Goal: Task Accomplishment & Management: Manage account settings

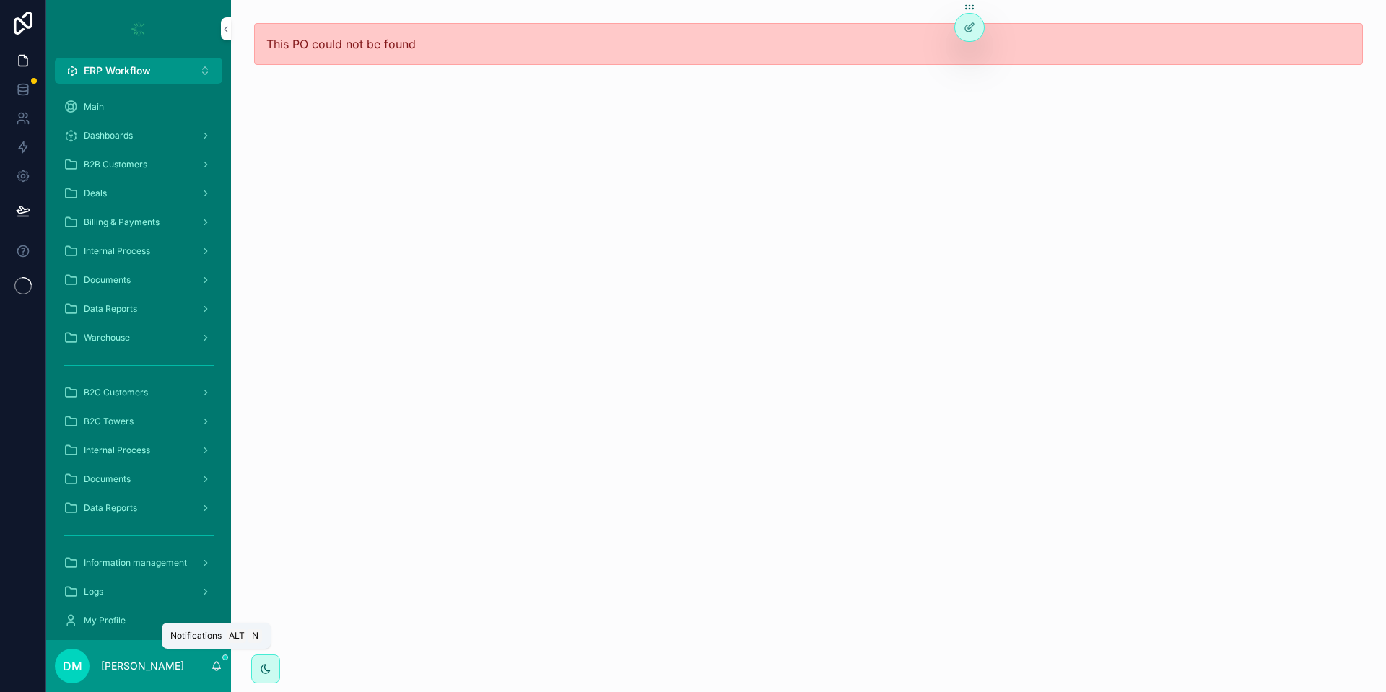
click at [212, 668] on icon "scrollable content" at bounding box center [217, 667] width 12 height 12
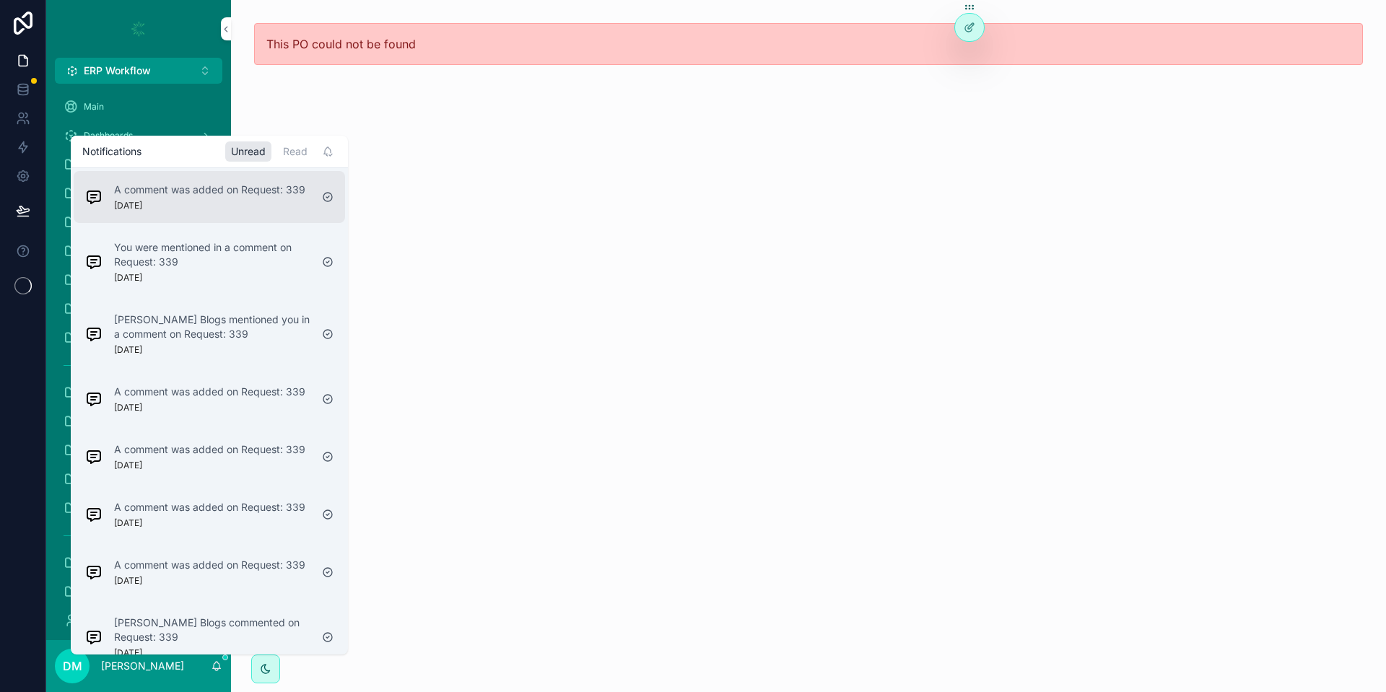
click at [218, 194] on p "A comment was added on Request: 339" at bounding box center [209, 190] width 191 height 14
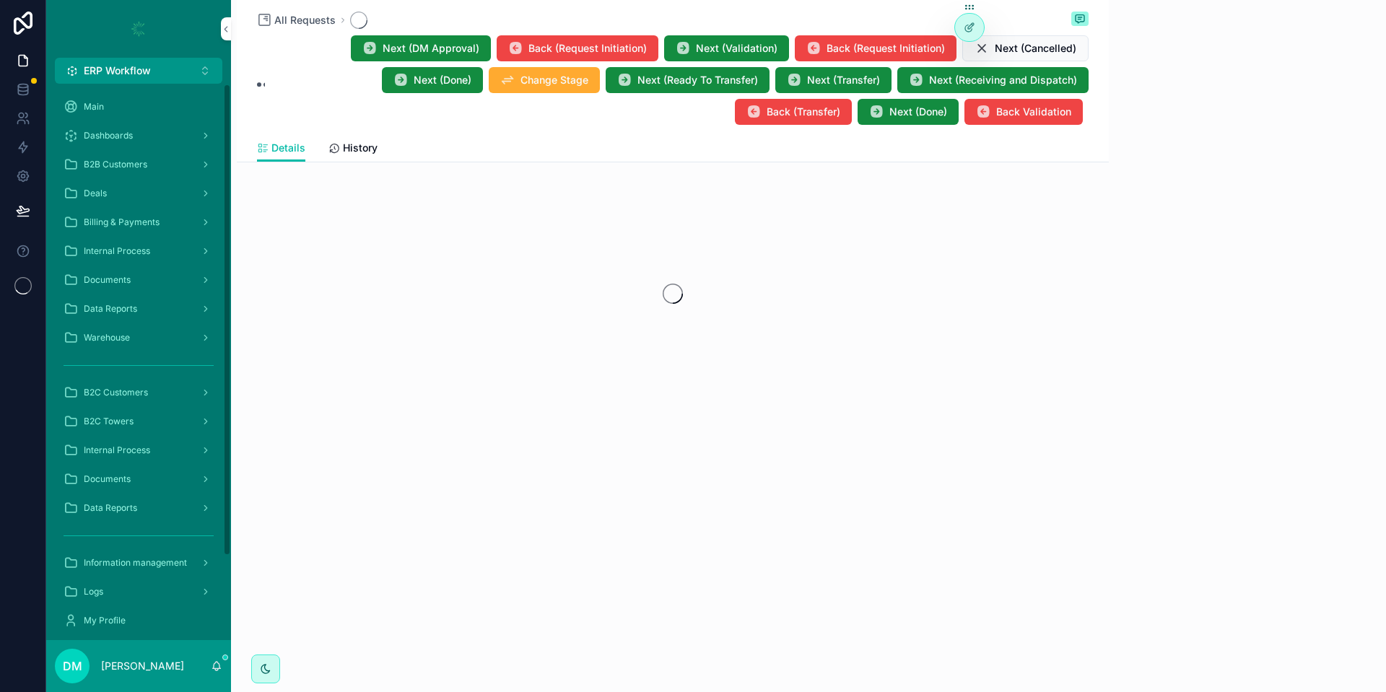
click at [184, 69] on button "ERP Workflow Alt 1" at bounding box center [138, 71] width 167 height 26
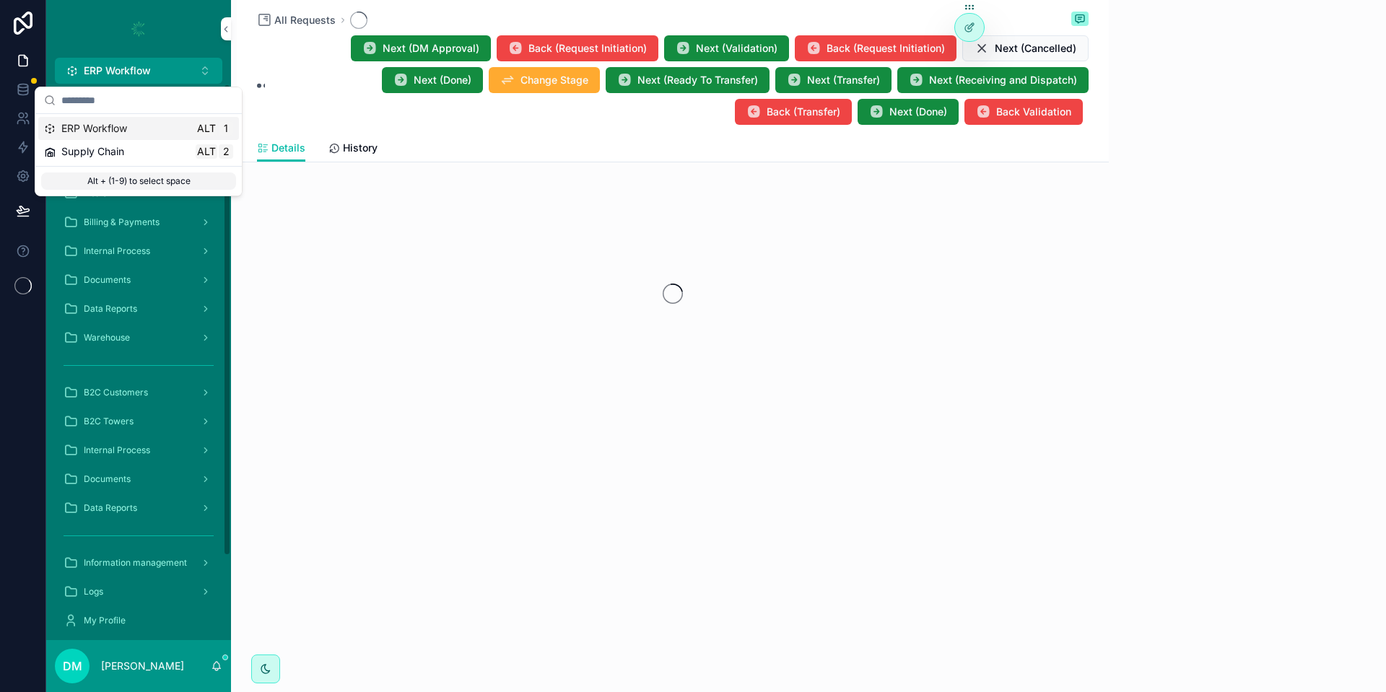
click at [173, 126] on div "ERP Workflow Alt 1" at bounding box center [138, 128] width 189 height 14
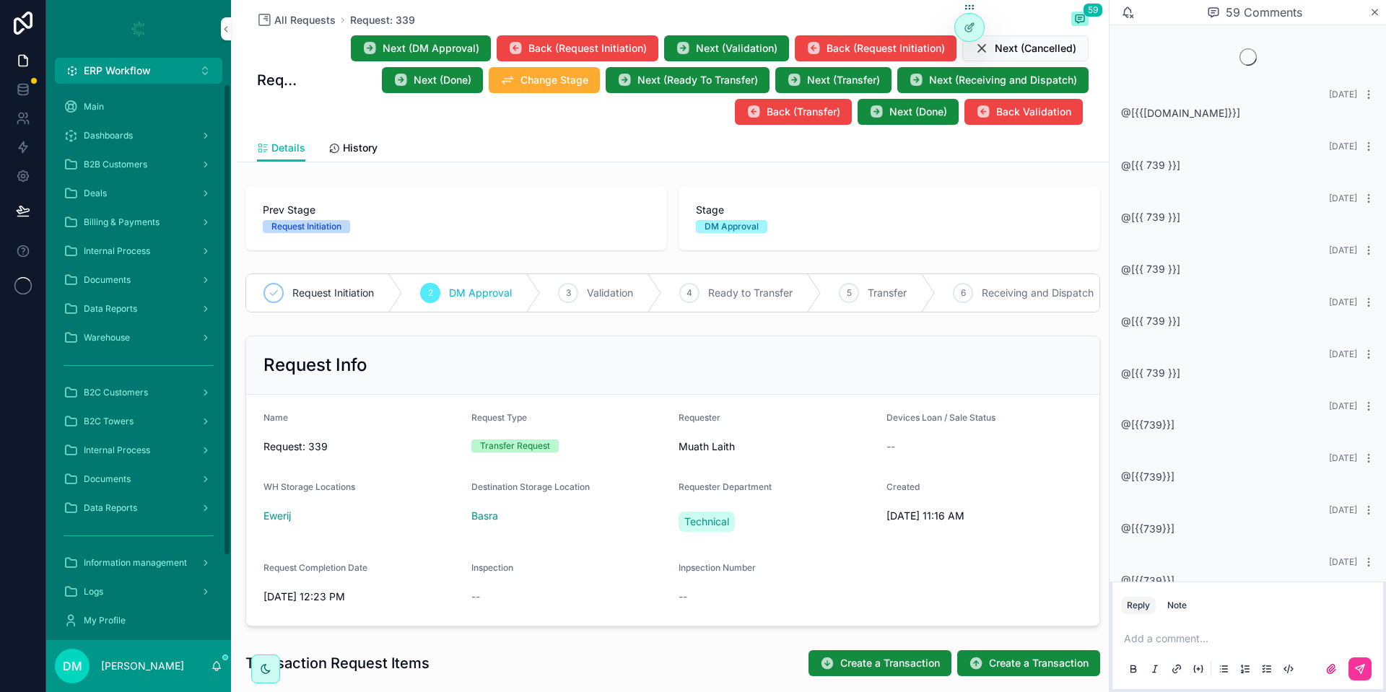
scroll to position [587, 0]
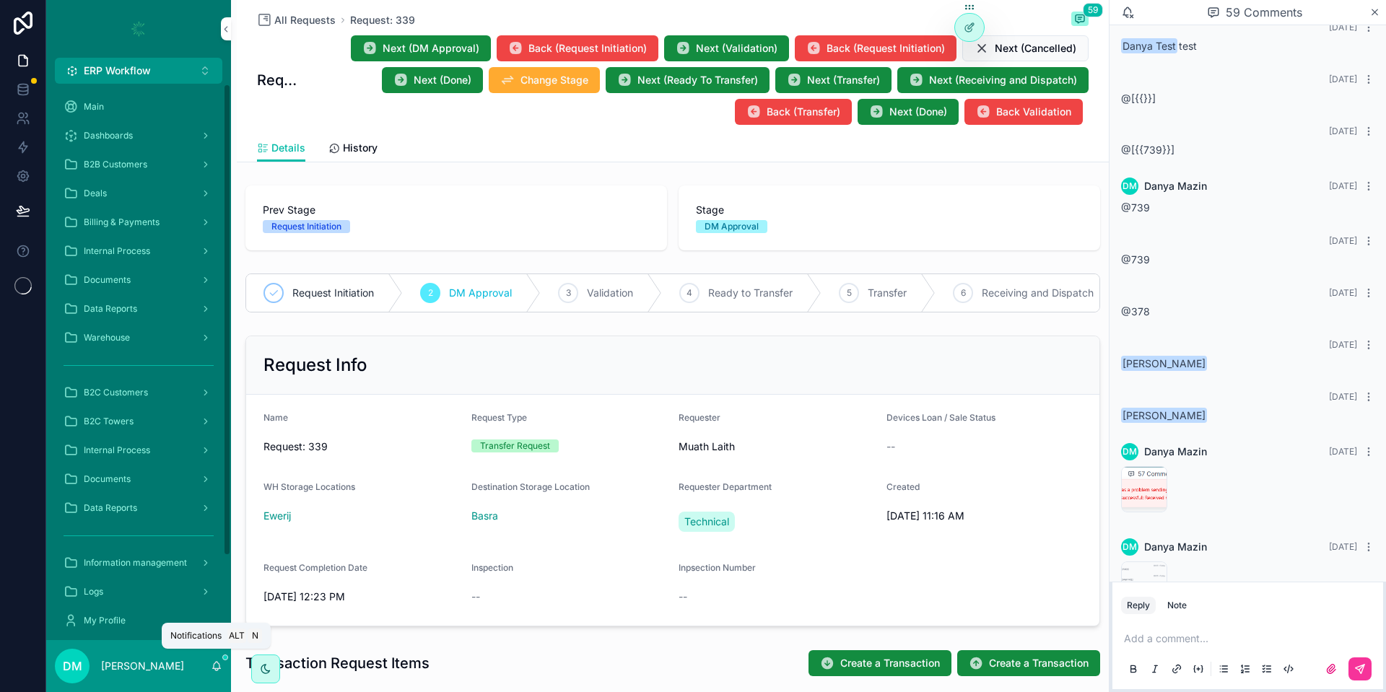
click at [217, 666] on icon "scrollable content" at bounding box center [217, 667] width 12 height 12
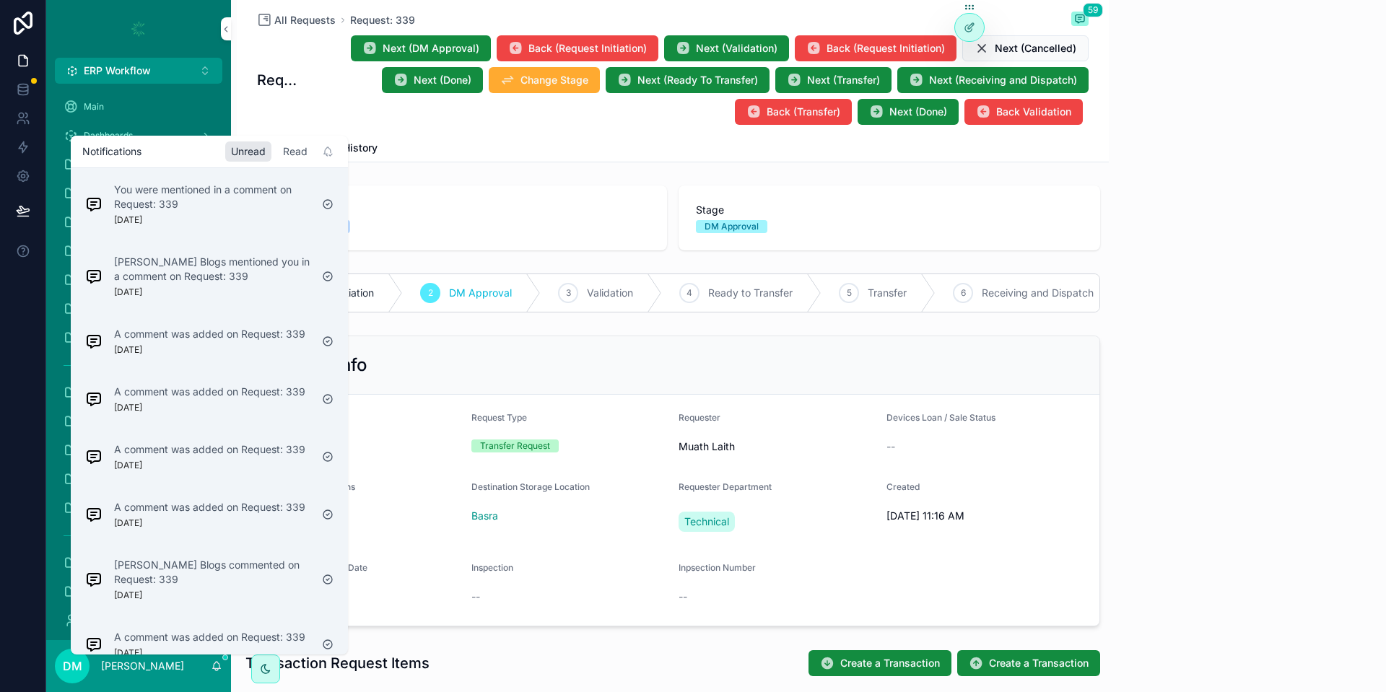
click at [296, 157] on div "Read" at bounding box center [295, 151] width 36 height 20
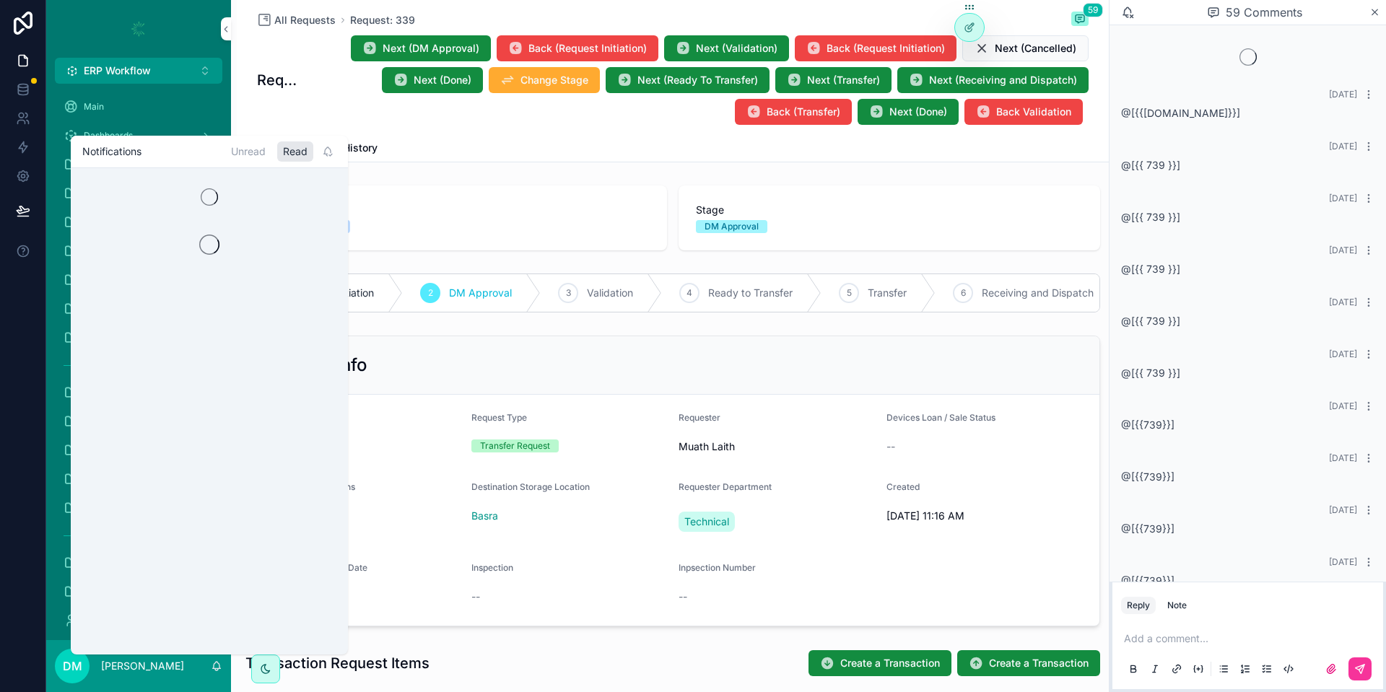
scroll to position [639, 0]
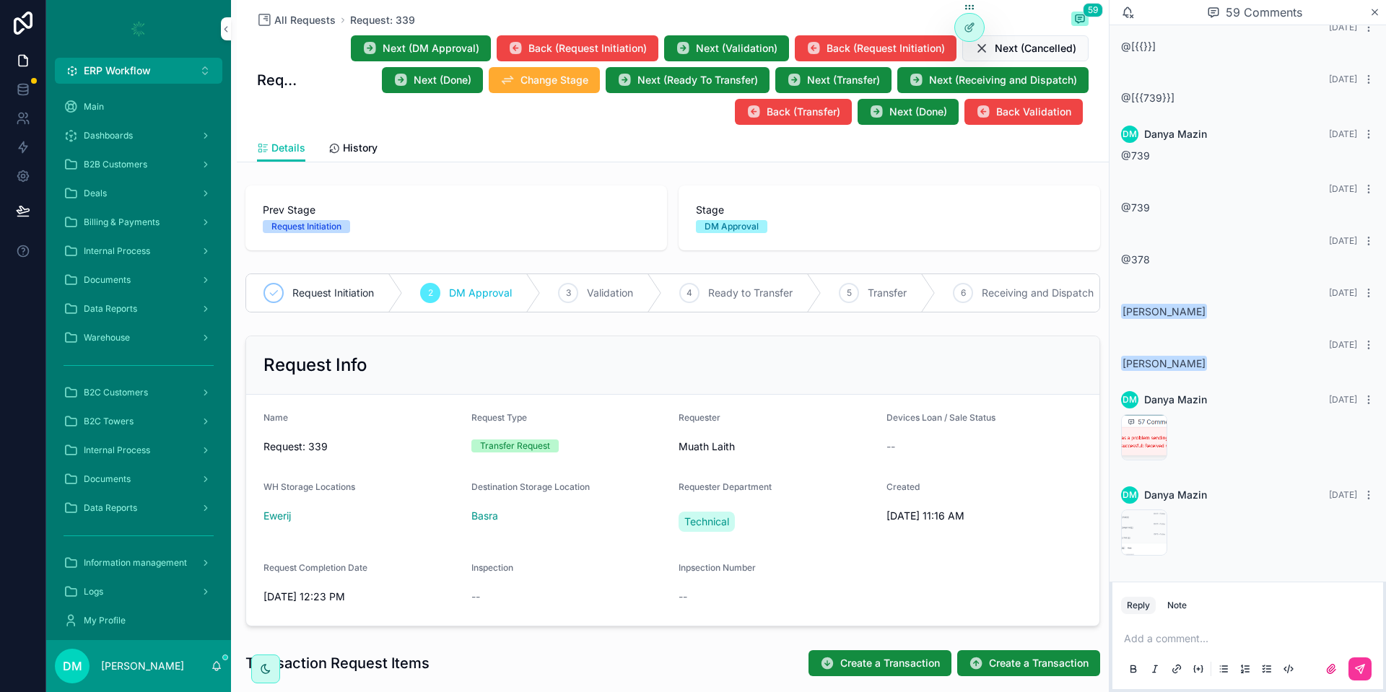
click at [310, 74] on div "Next (DM Approval) Back (Request Initiation) Next (Validation) Back (Request In…" at bounding box center [692, 80] width 791 height 91
click at [153, 419] on div "B2C Towers" at bounding box center [139, 421] width 150 height 23
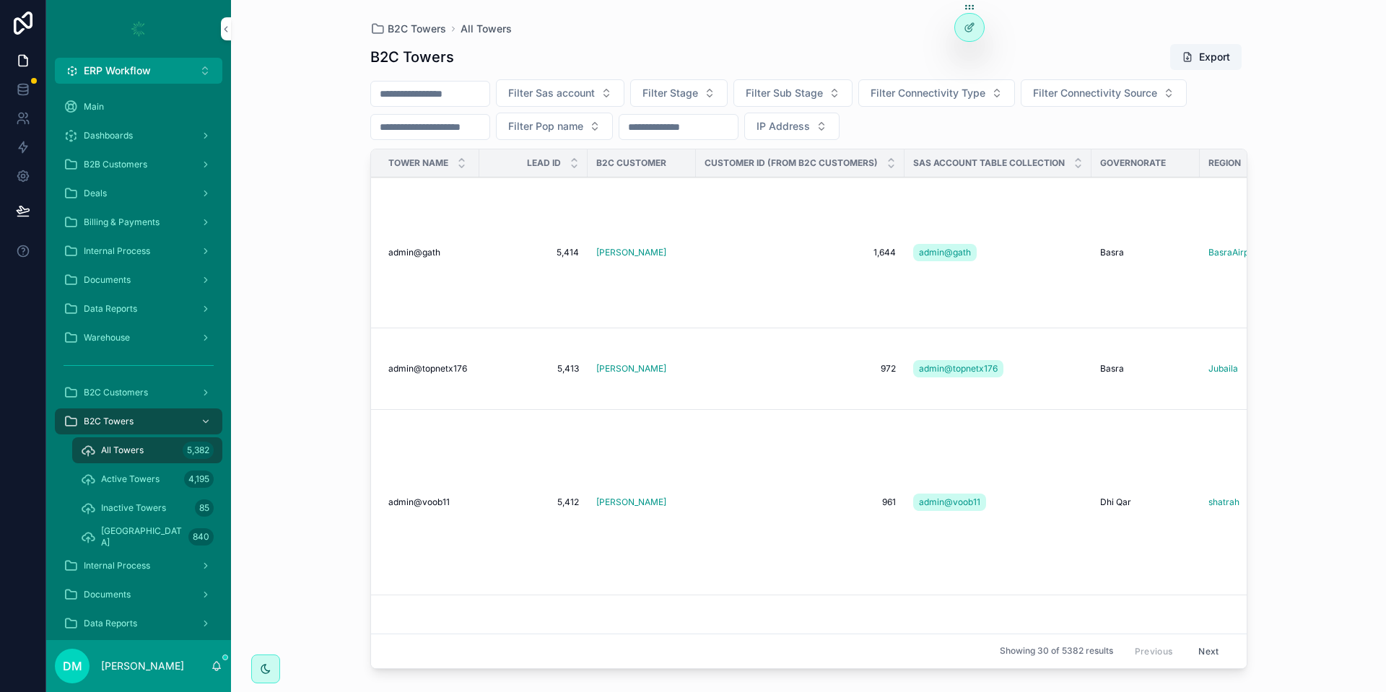
click at [433, 97] on input "scrollable content" at bounding box center [430, 94] width 118 height 20
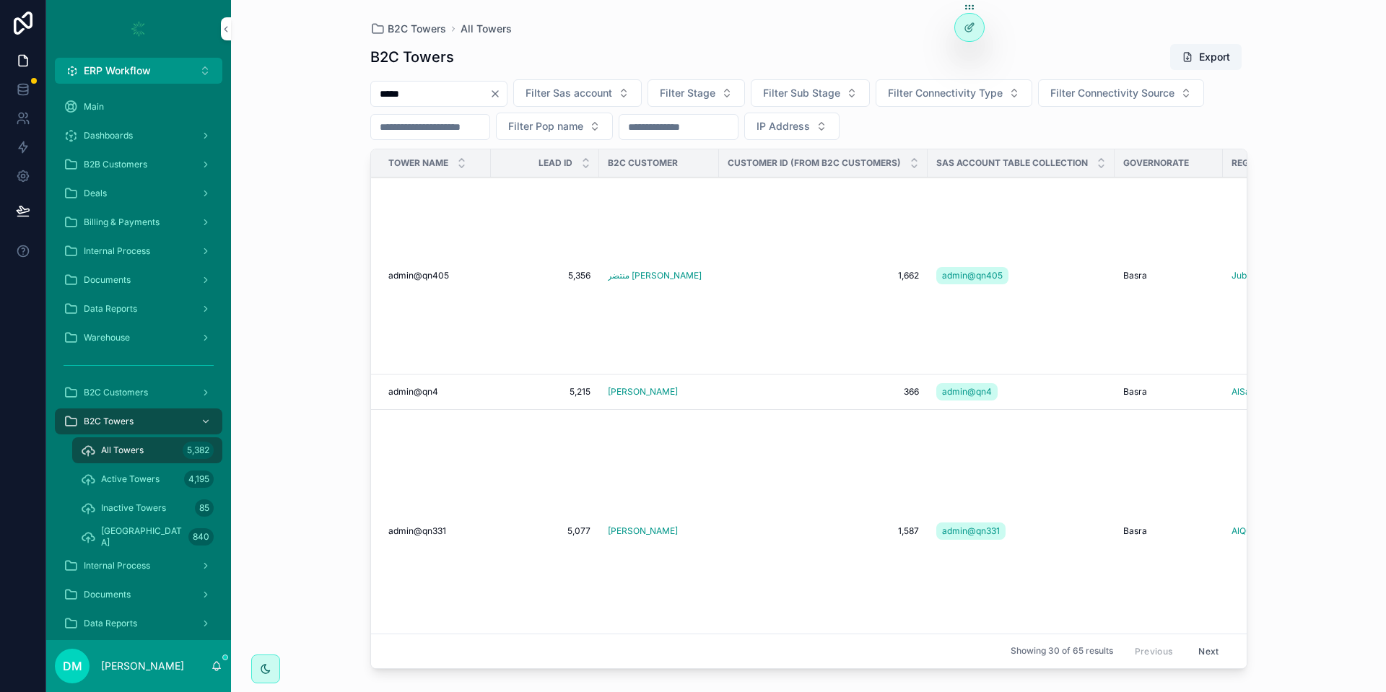
type input "*****"
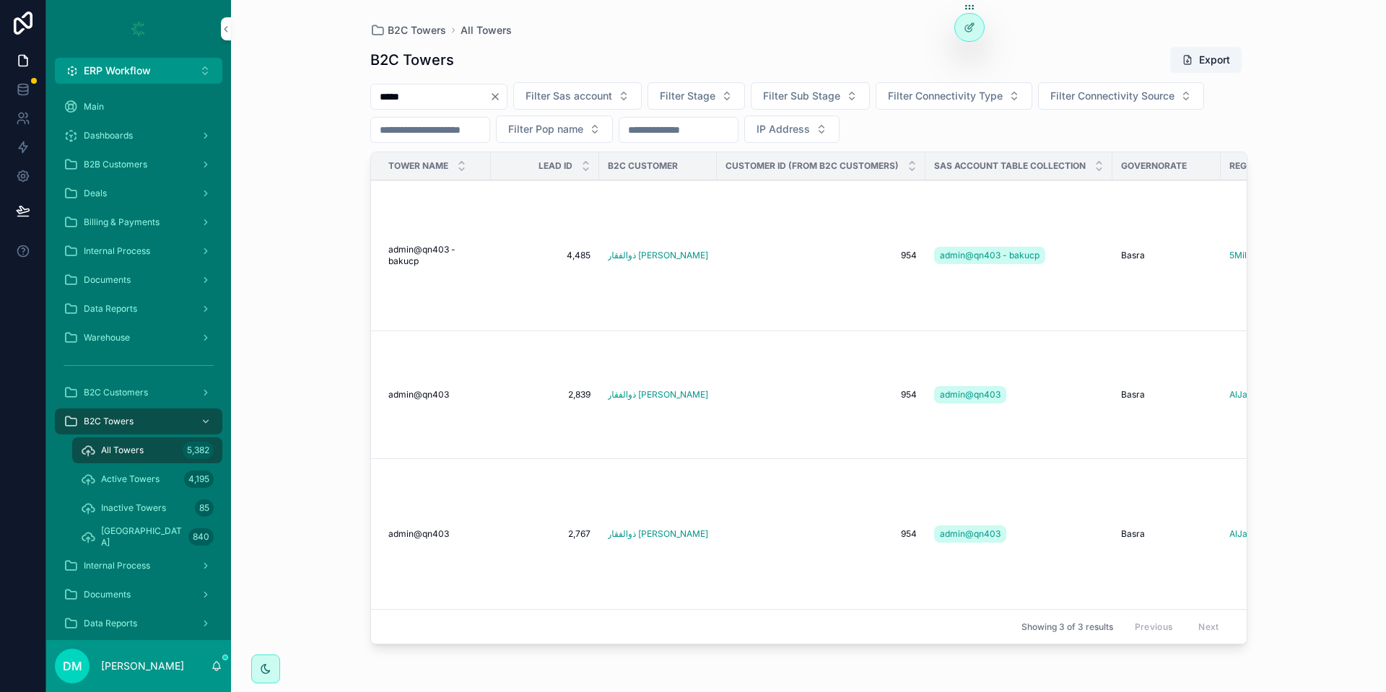
click at [442, 396] on span "admin@qn403" at bounding box center [418, 395] width 61 height 12
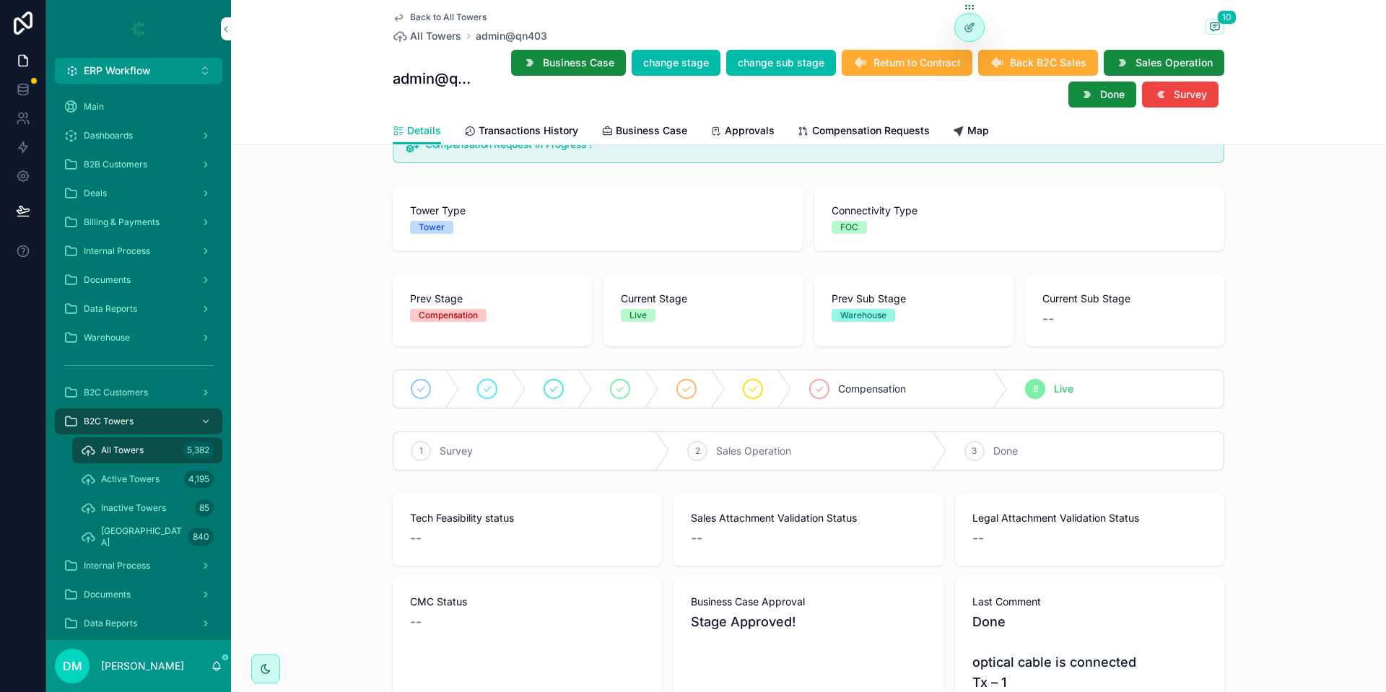
scroll to position [46, 0]
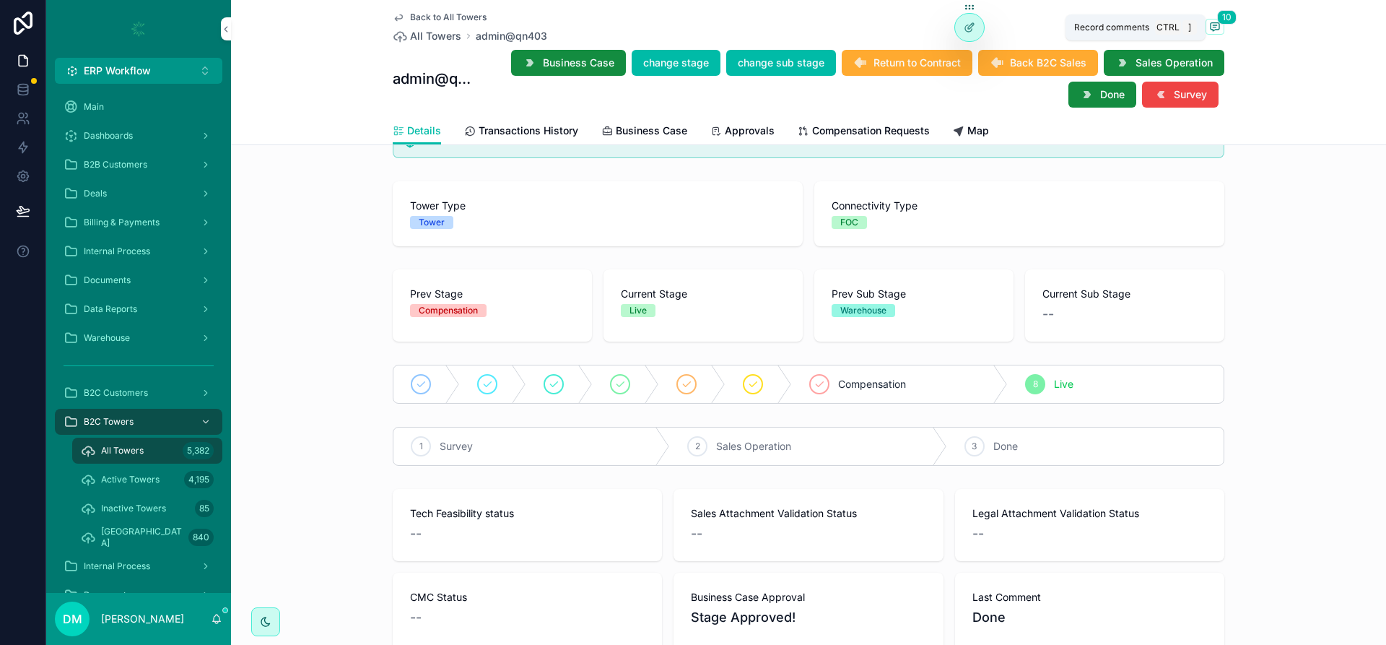
click at [1222, 72] on div "Back to All Towers All Towers admin@qn403 10 admin@qn403 Business Case change s…" at bounding box center [809, 58] width 832 height 117
click at [1216, 15] on div "Back to All Towers All Towers admin@qn403 10" at bounding box center [809, 28] width 832 height 32
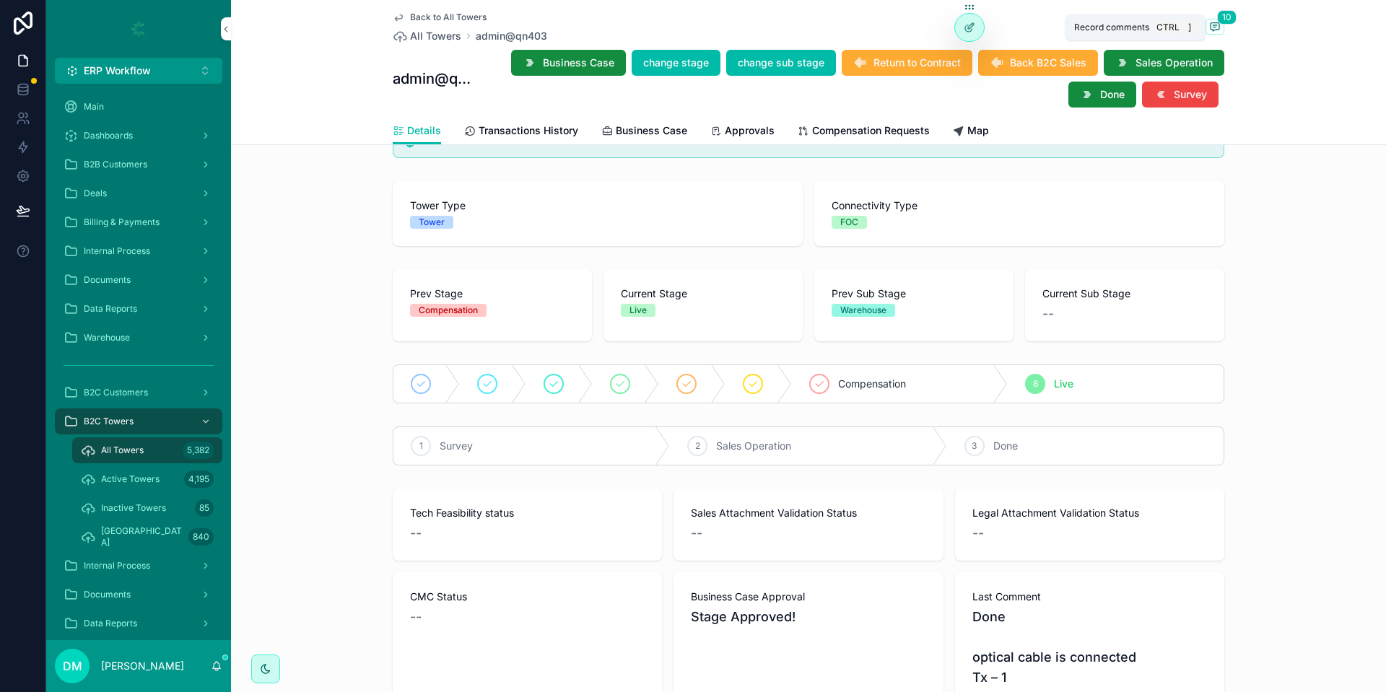
click at [1216, 15] on div "Back to All Towers All Towers admin@qn403 10" at bounding box center [809, 28] width 832 height 32
click at [1213, 22] on icon "scrollable content" at bounding box center [1215, 27] width 12 height 12
click at [1385, 22] on div "scrollable content" at bounding box center [1386, 346] width 0 height 692
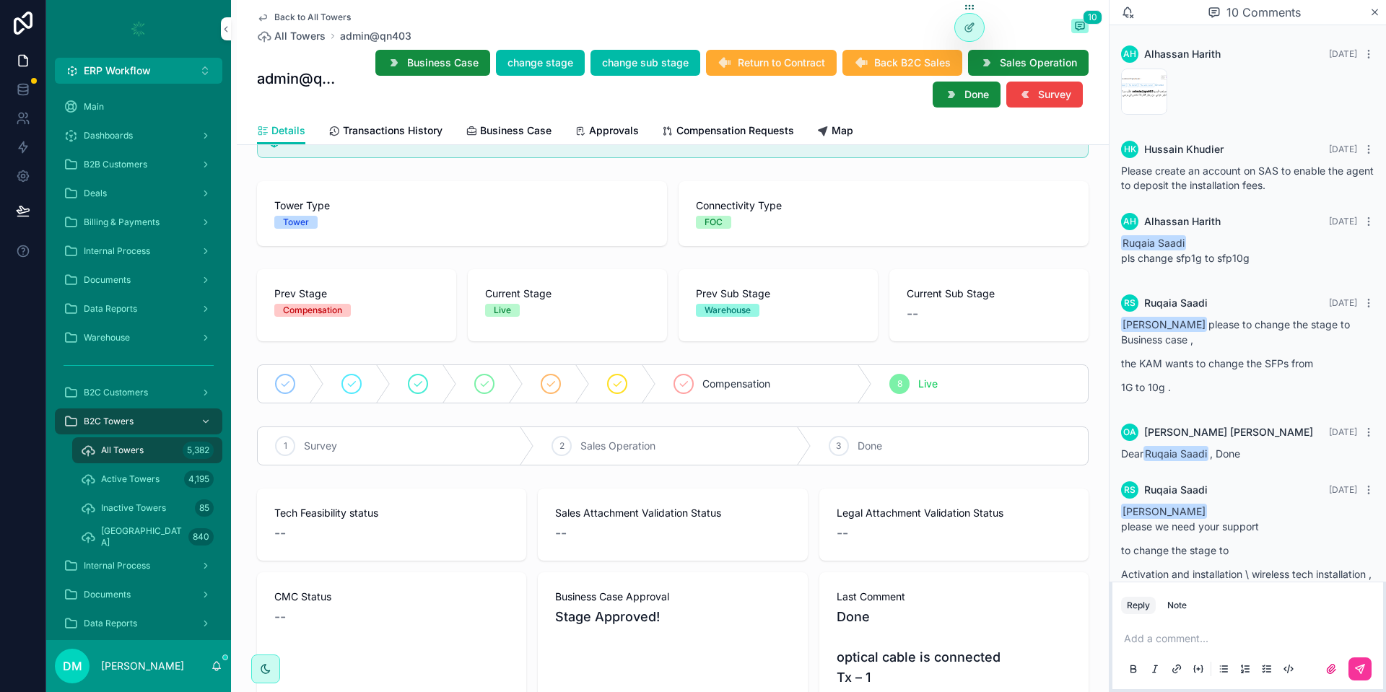
scroll to position [323, 0]
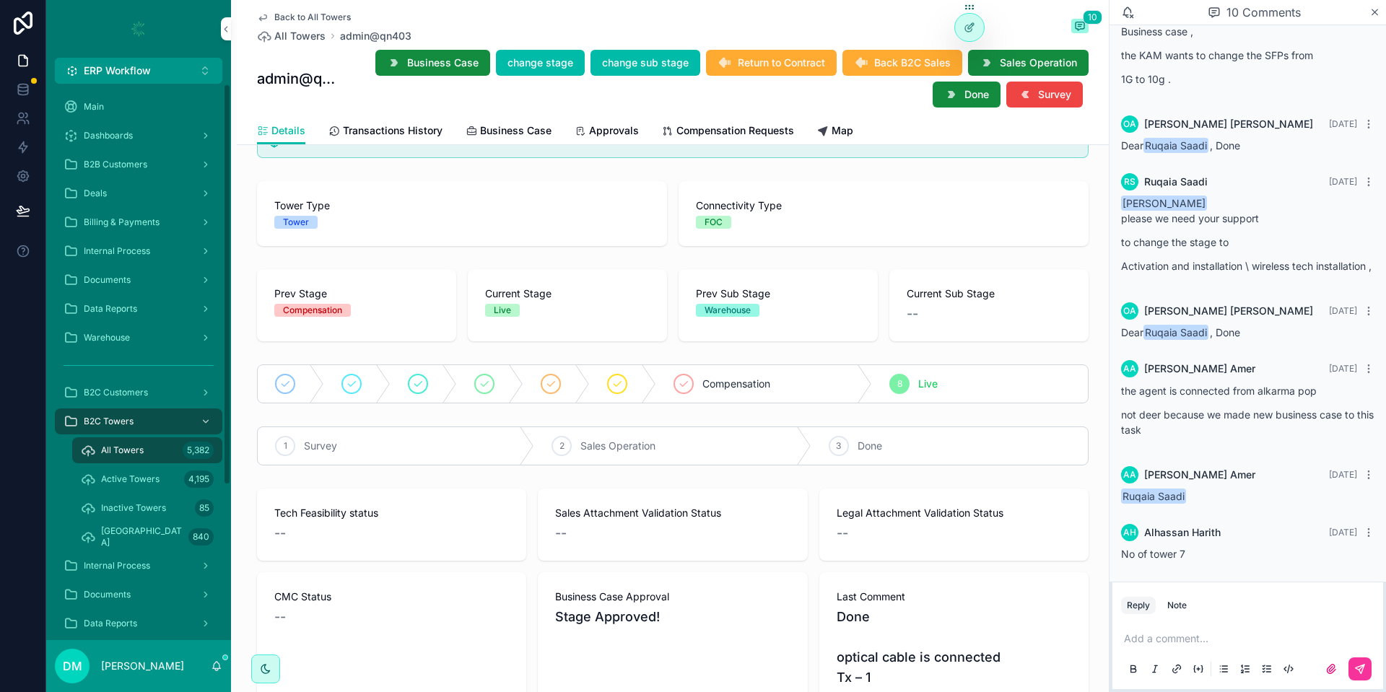
click at [214, 657] on div "[PERSON_NAME]" at bounding box center [138, 666] width 185 height 52
click at [217, 664] on icon "scrollable content" at bounding box center [217, 667] width 12 height 12
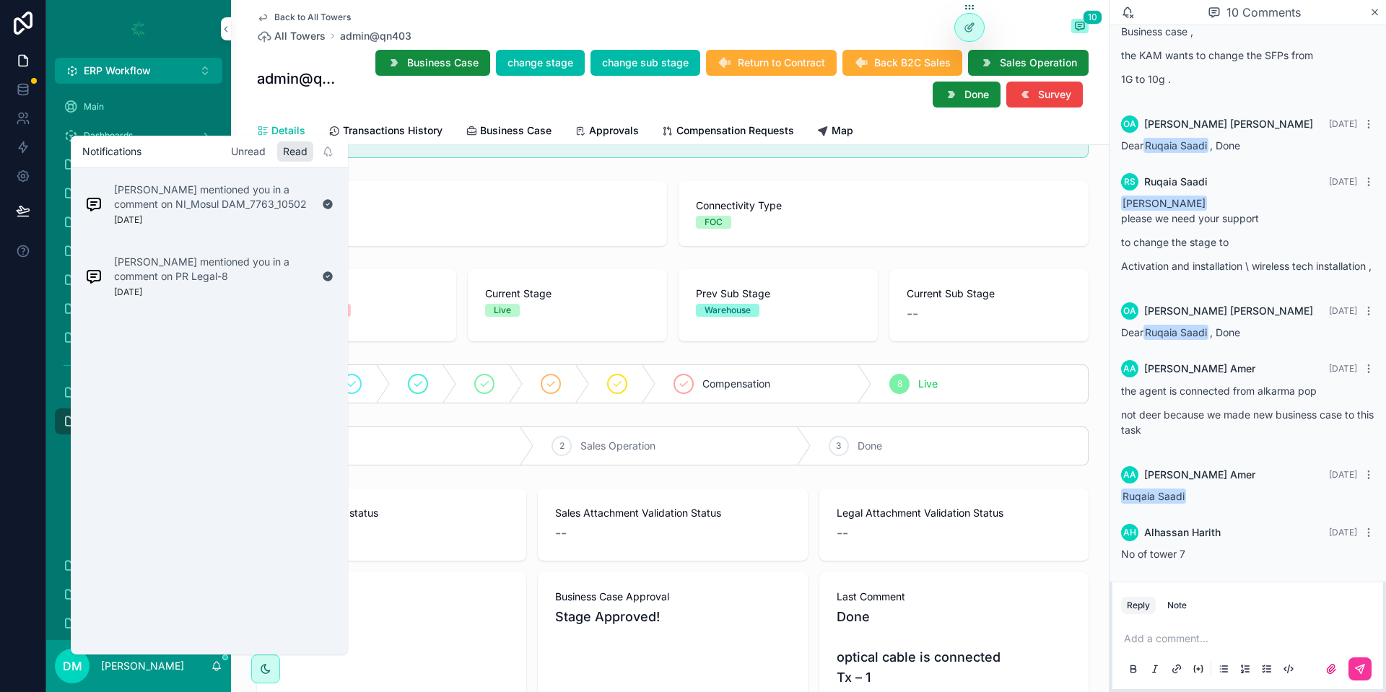
click at [266, 144] on div "Unread" at bounding box center [248, 151] width 46 height 20
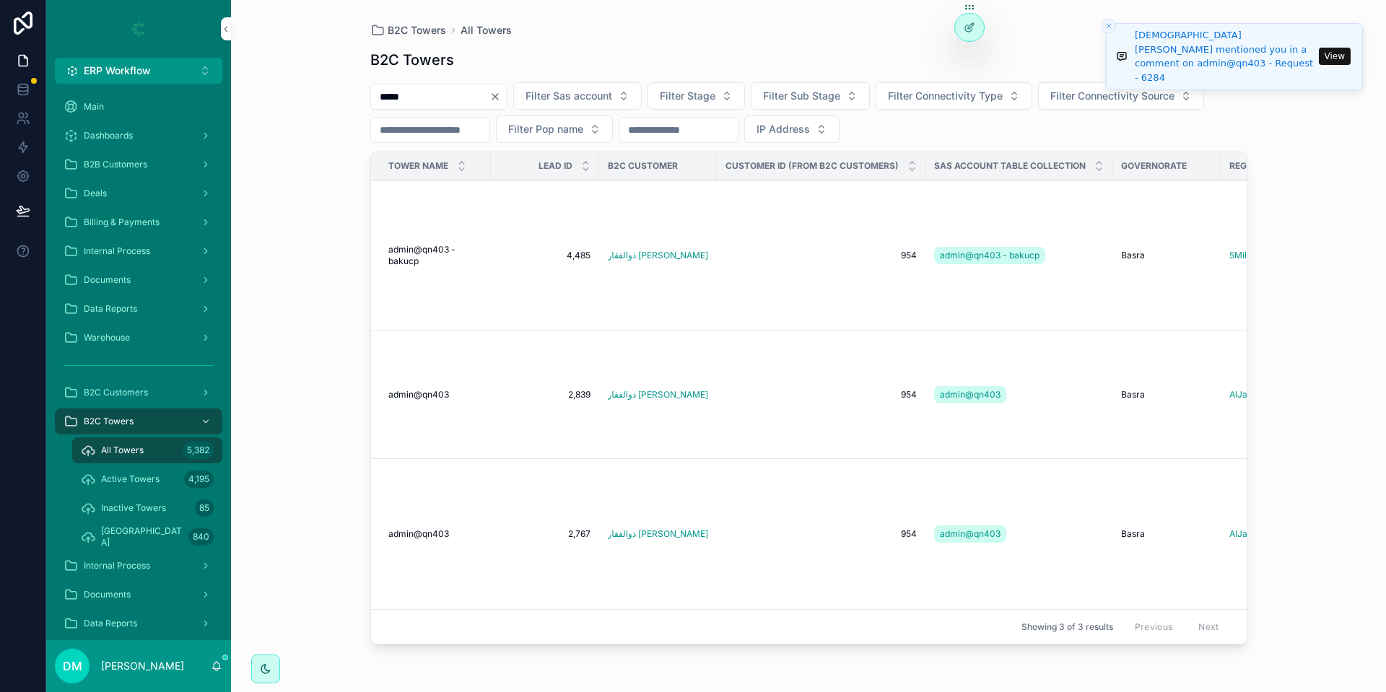
click at [1332, 49] on button "View" at bounding box center [1335, 56] width 32 height 17
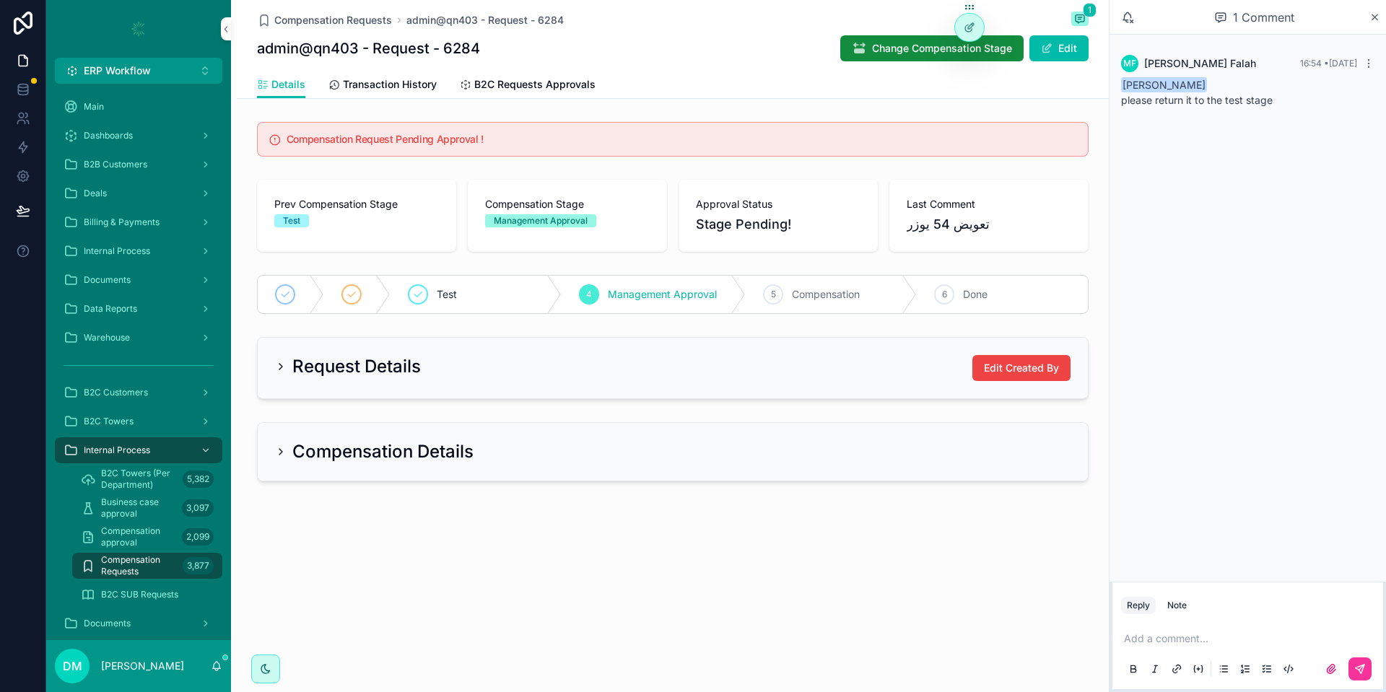
click at [1213, 103] on p "please return it to the test stage" at bounding box center [1247, 99] width 253 height 15
click at [875, 43] on span "Change Compensation Stage" at bounding box center [942, 48] width 140 height 14
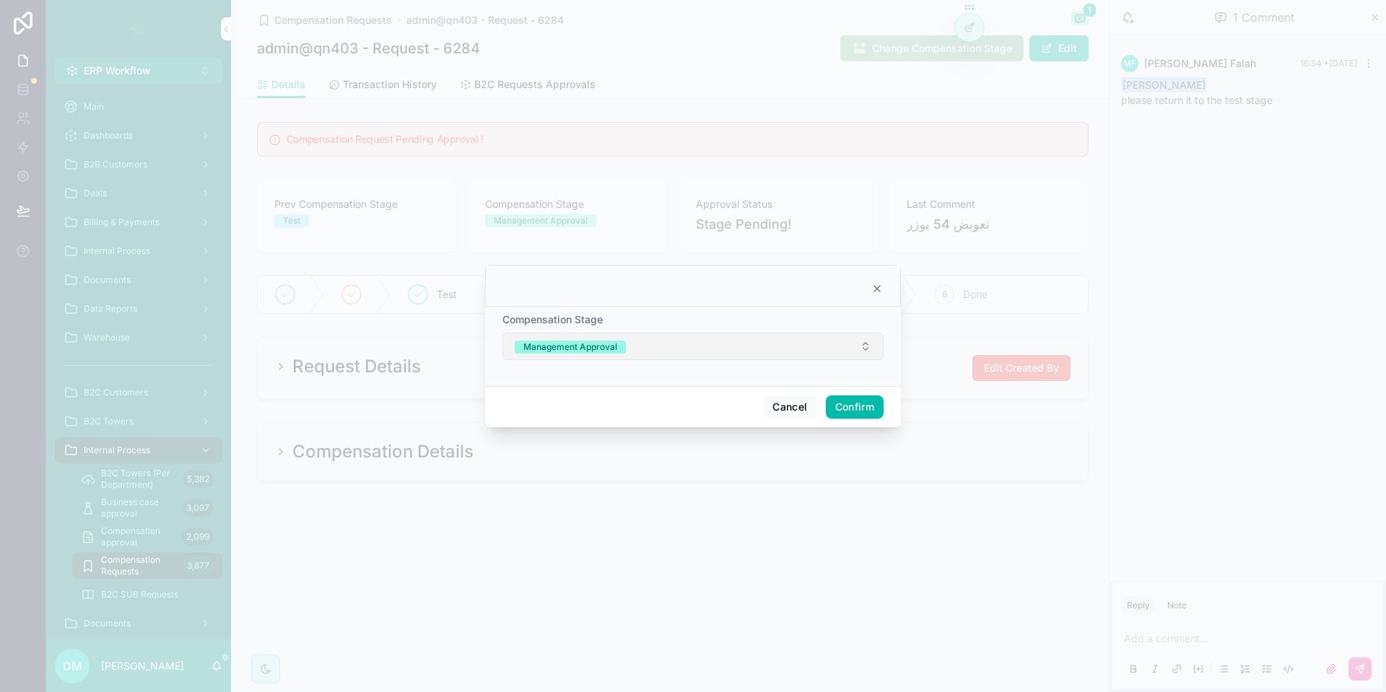
click at [704, 352] on button "Management Approval" at bounding box center [692, 346] width 381 height 27
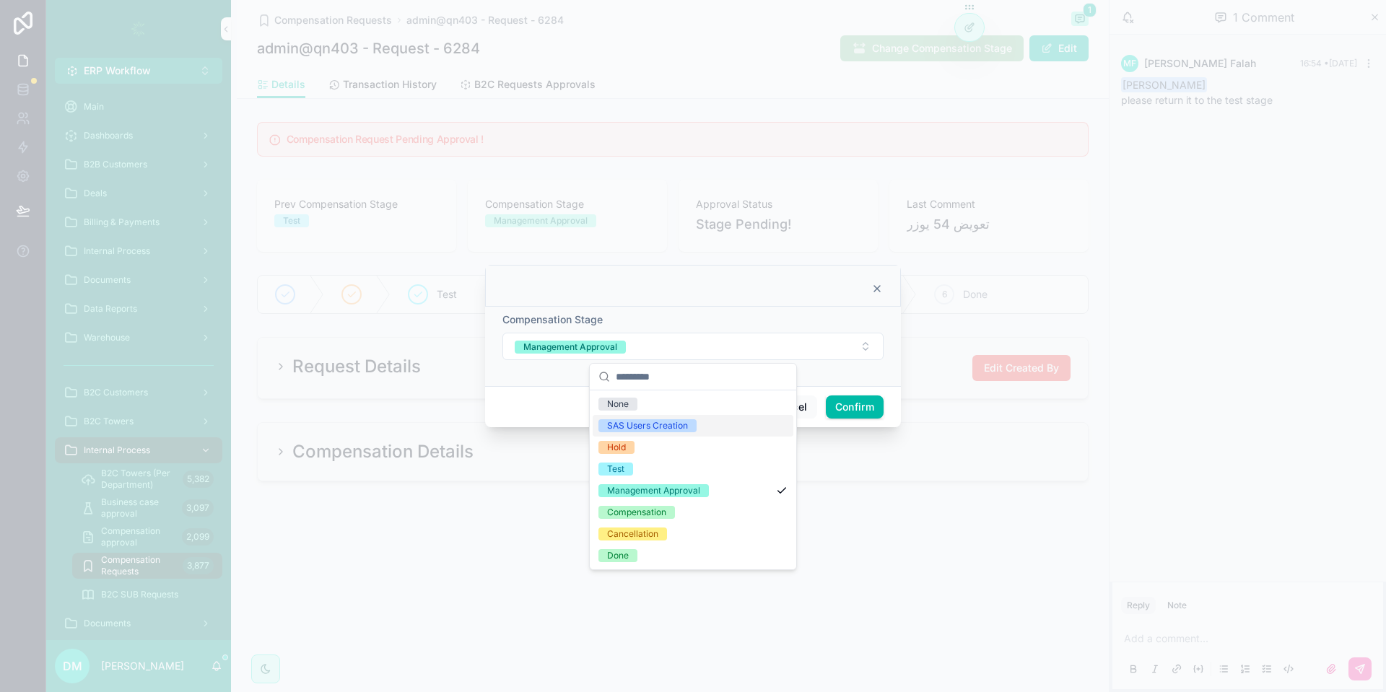
click at [904, 305] on div at bounding box center [693, 346] width 1386 height 692
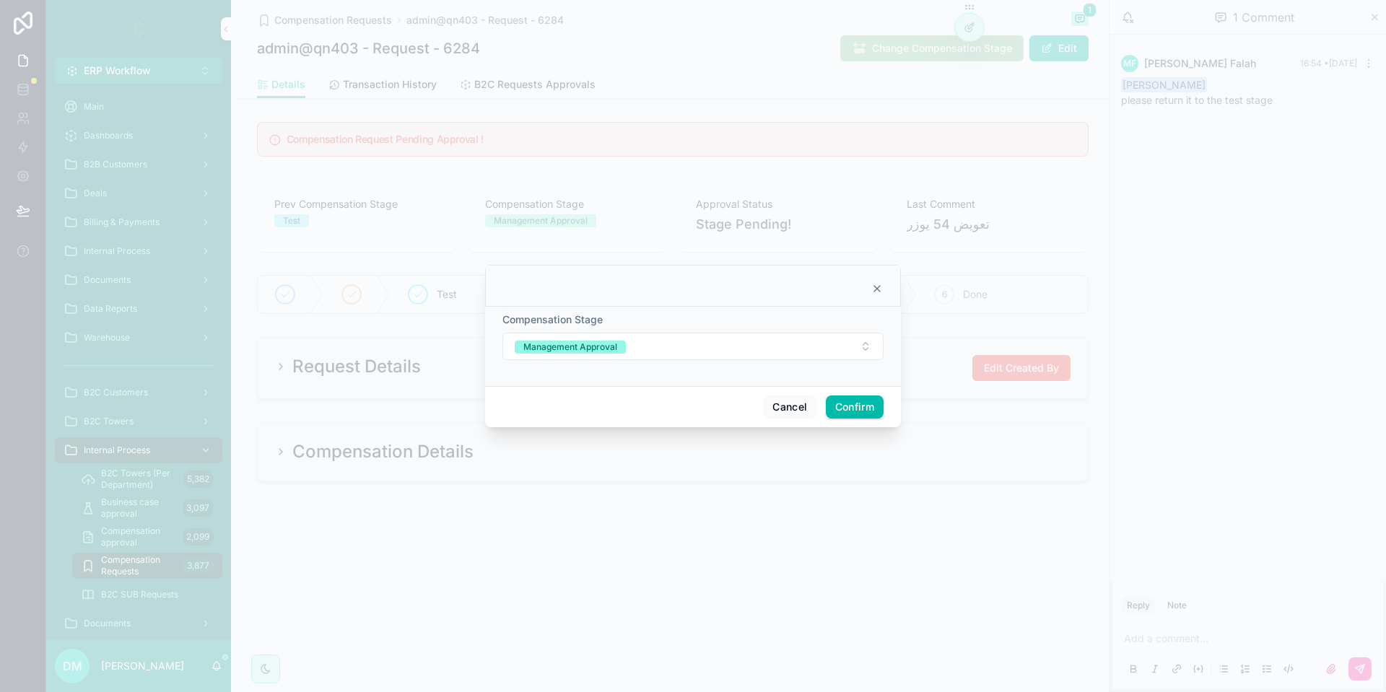
click at [876, 289] on icon at bounding box center [877, 289] width 12 height 12
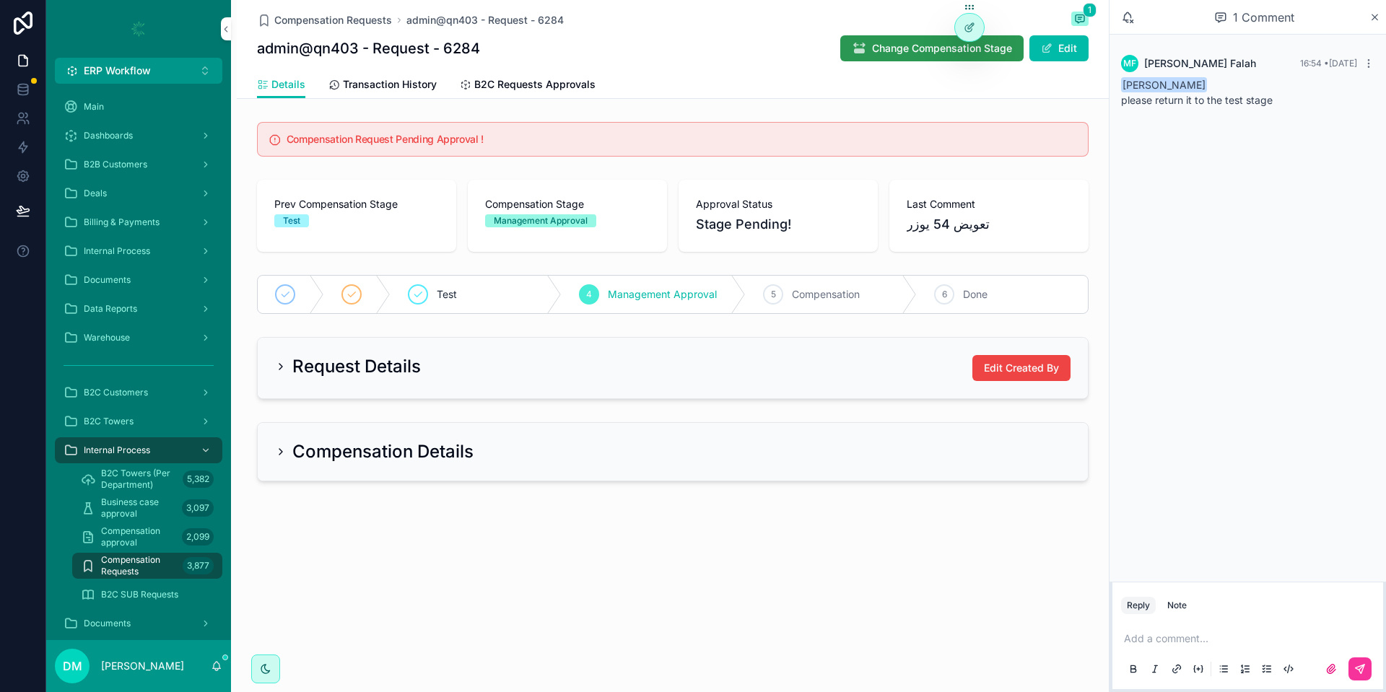
click at [912, 55] on span "Change Compensation Stage" at bounding box center [942, 48] width 140 height 14
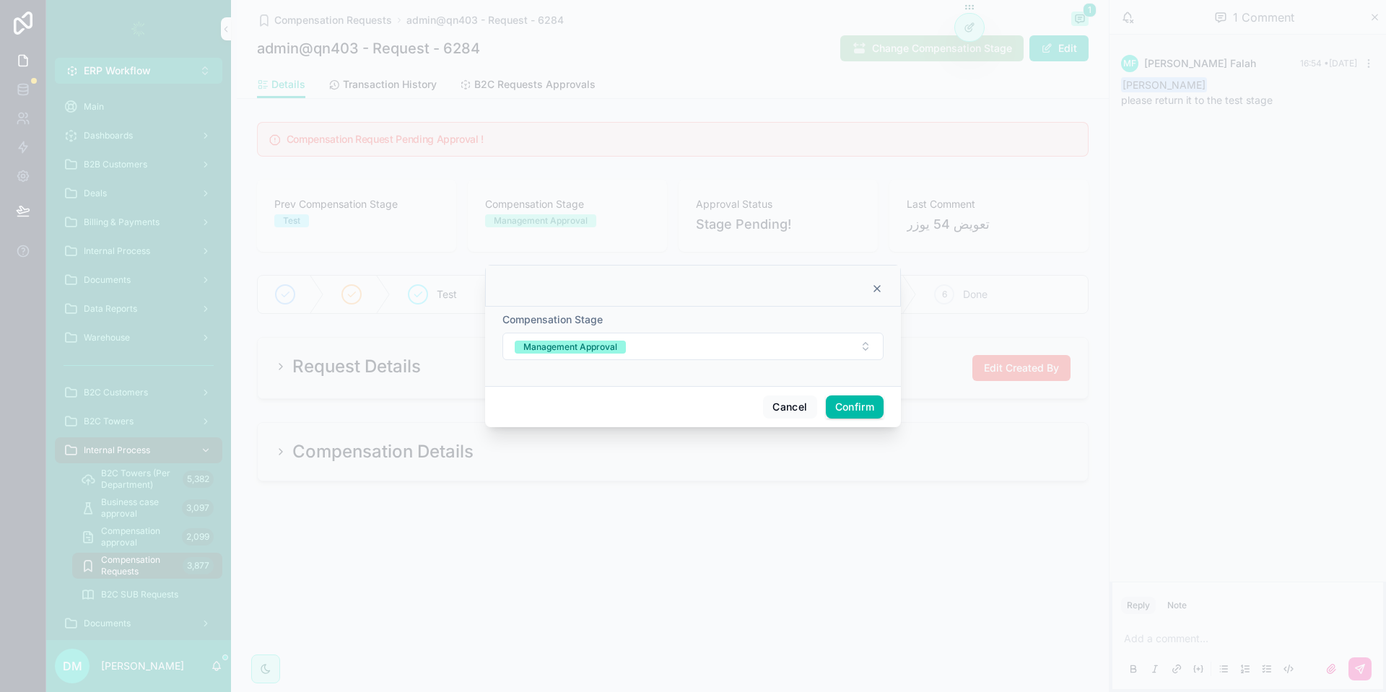
click at [866, 293] on div at bounding box center [693, 289] width 380 height 12
click at [876, 290] on icon at bounding box center [877, 289] width 6 height 6
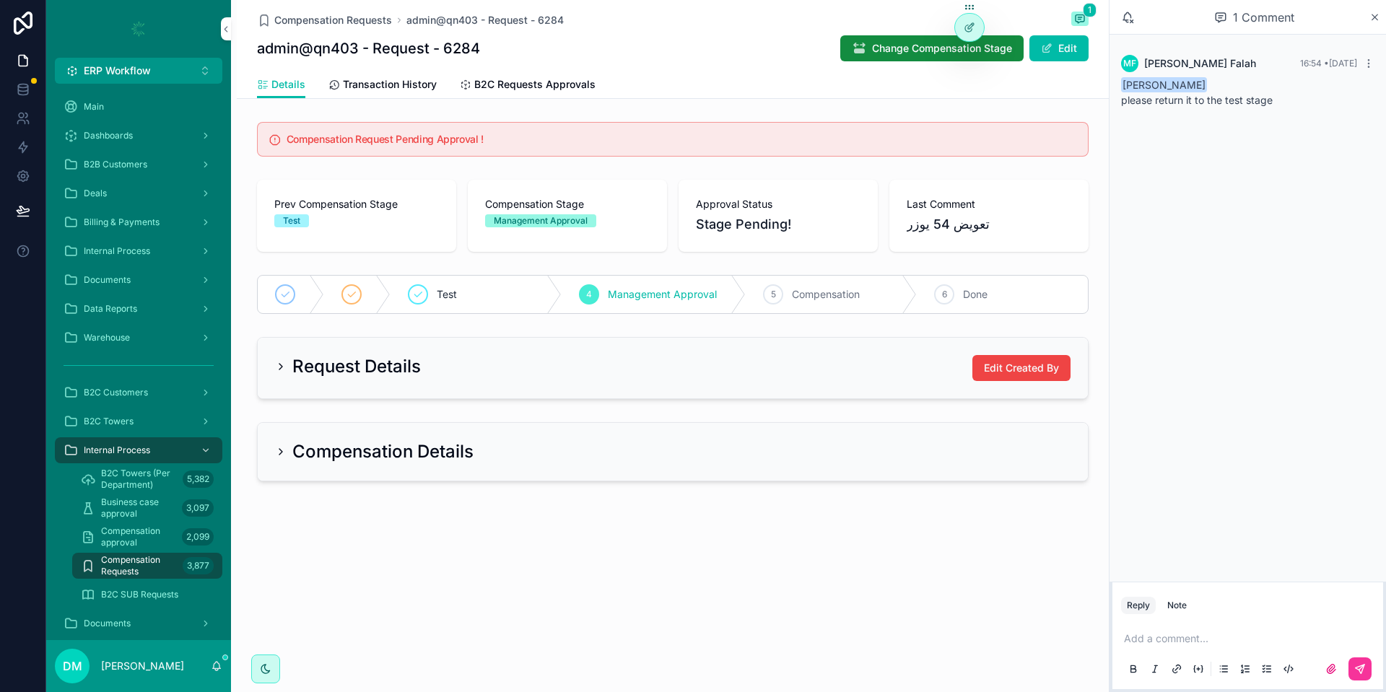
click at [501, 385] on div "Request Details Edit Created By" at bounding box center [673, 368] width 830 height 61
click at [296, 362] on h2 "Request Details" at bounding box center [356, 366] width 128 height 23
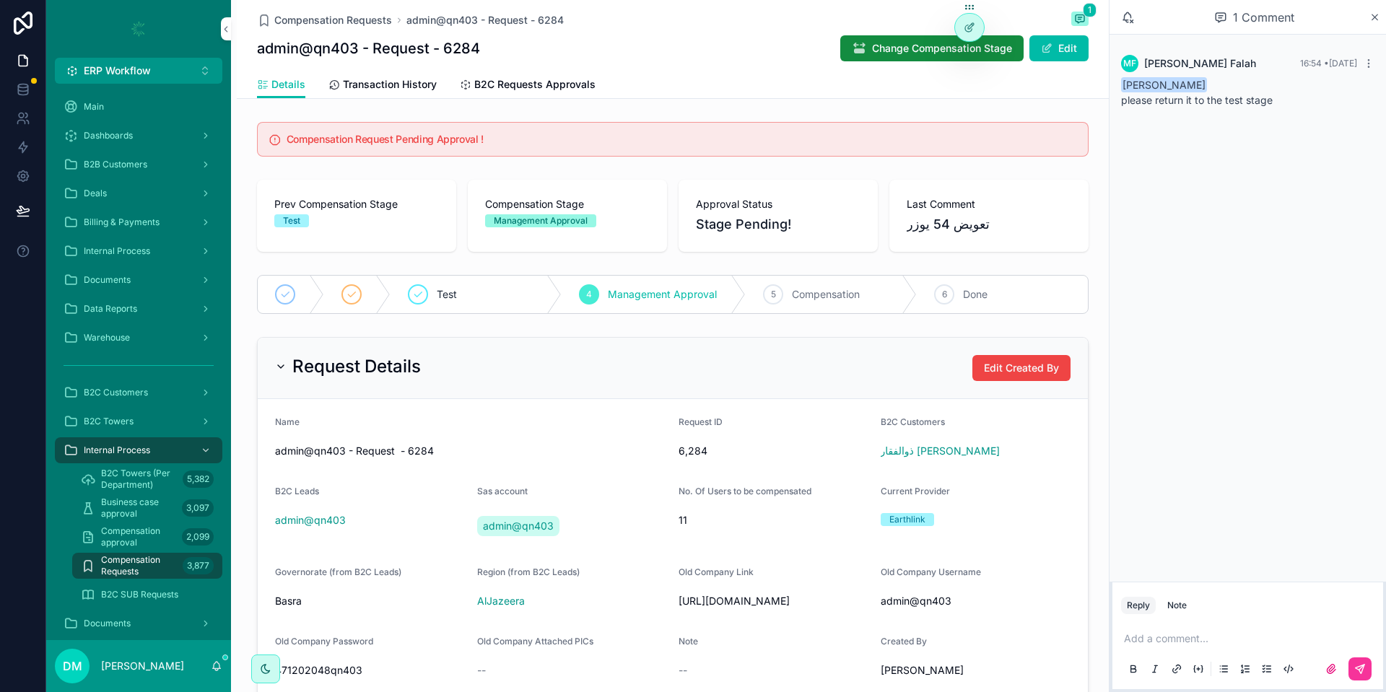
scroll to position [258, 0]
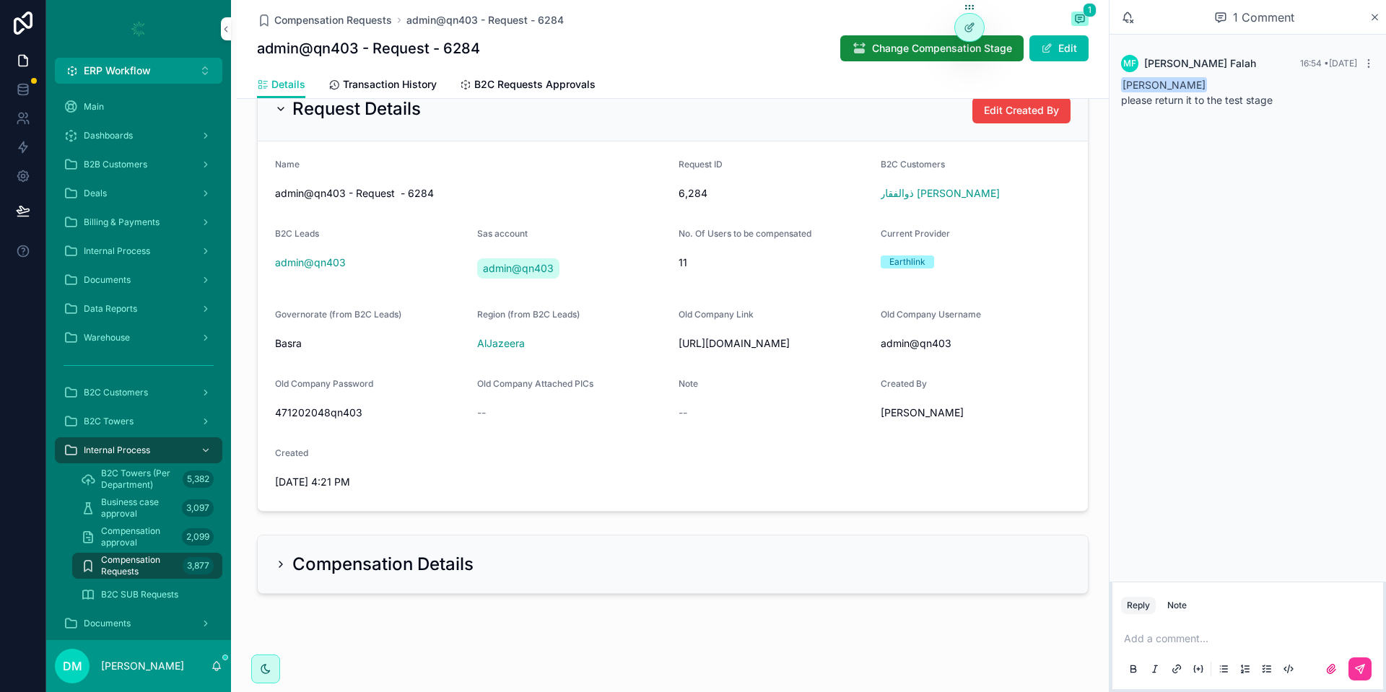
click at [282, 574] on div "Compensation Details" at bounding box center [374, 564] width 199 height 23
click at [282, 563] on icon "scrollable content" at bounding box center [281, 565] width 12 height 12
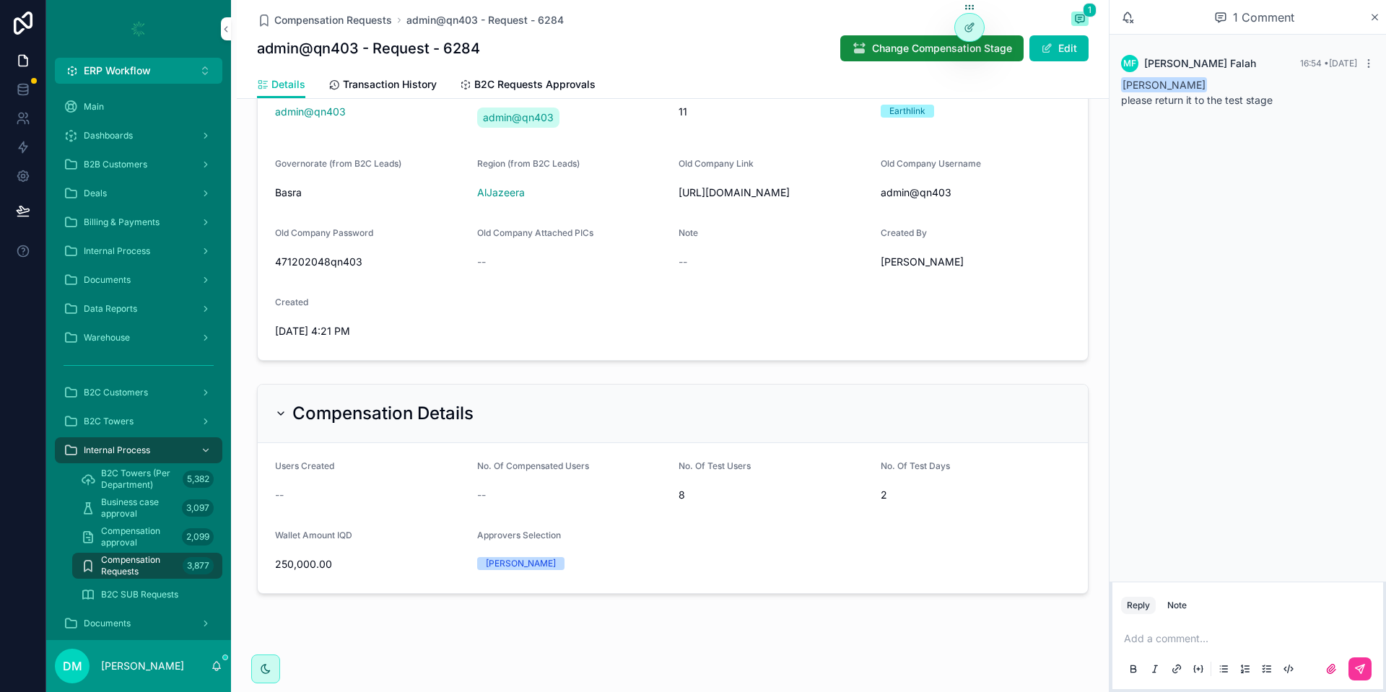
click at [350, 43] on h1 "admin@qn403 - Request - 6284" at bounding box center [368, 48] width 223 height 20
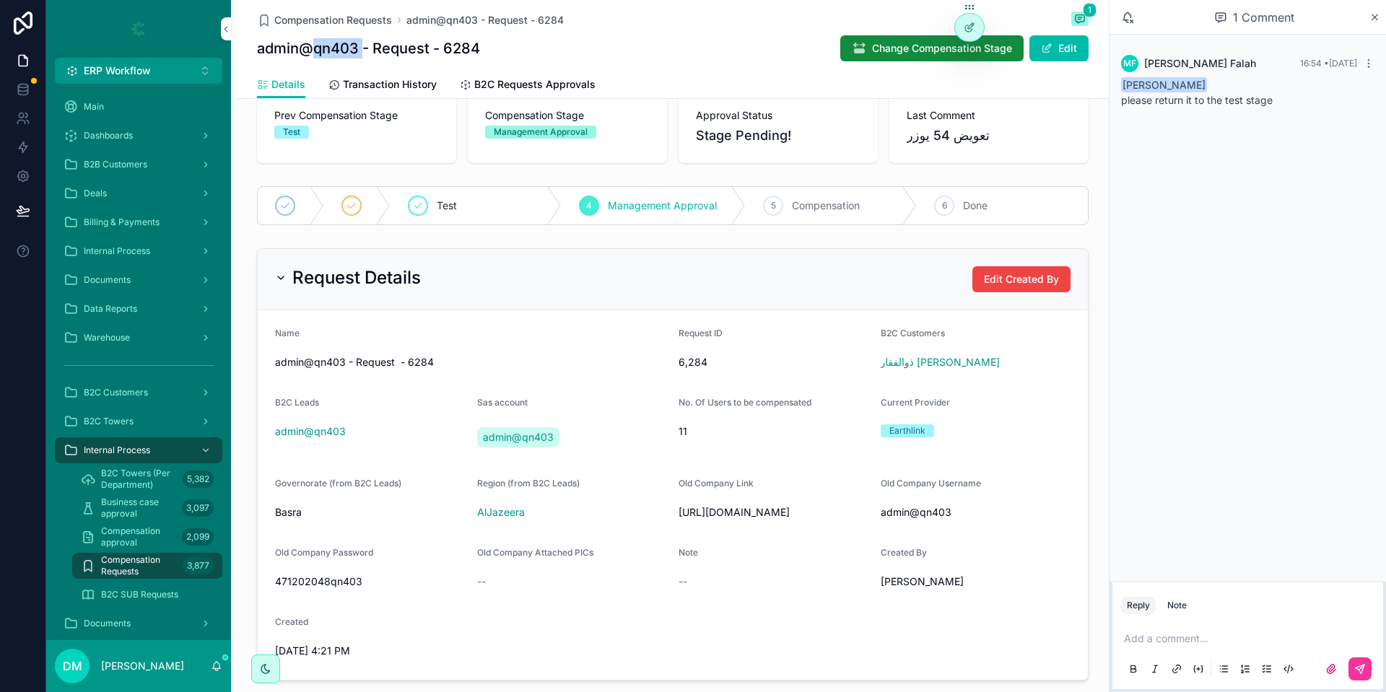
scroll to position [0, 0]
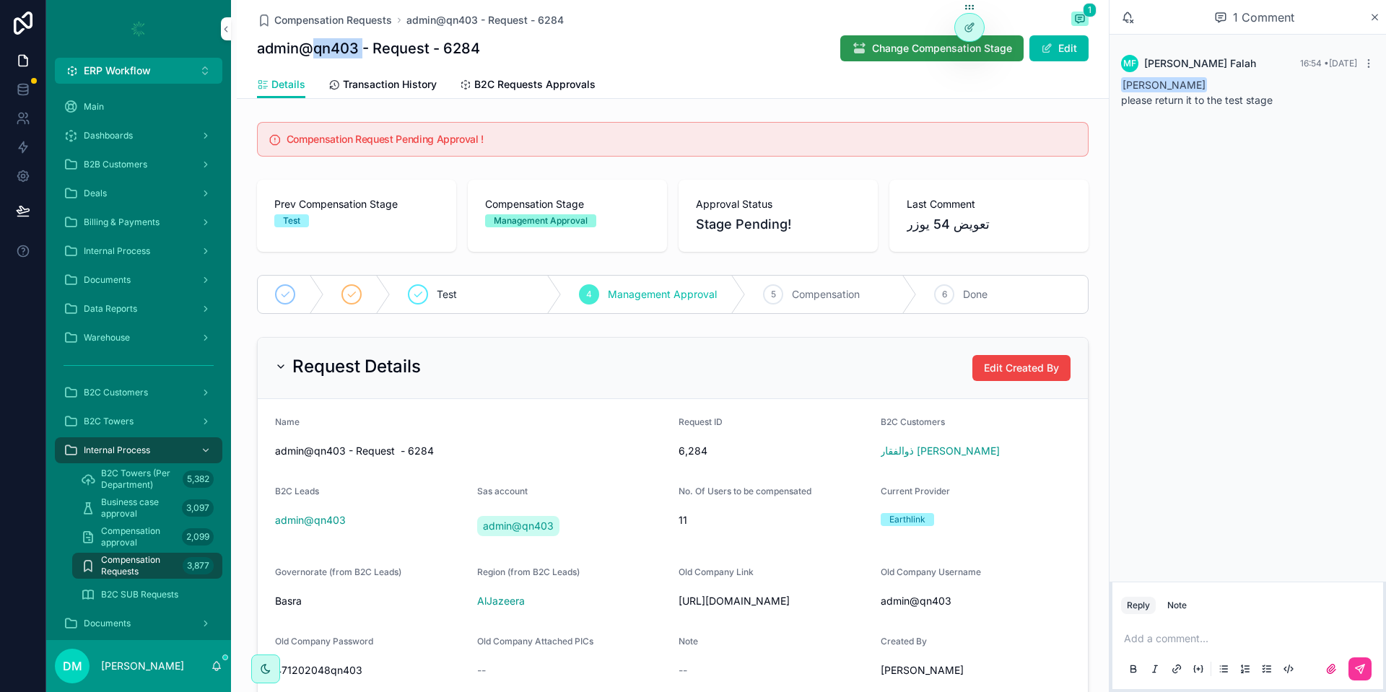
click at [953, 54] on span "Change Compensation Stage" at bounding box center [942, 48] width 140 height 14
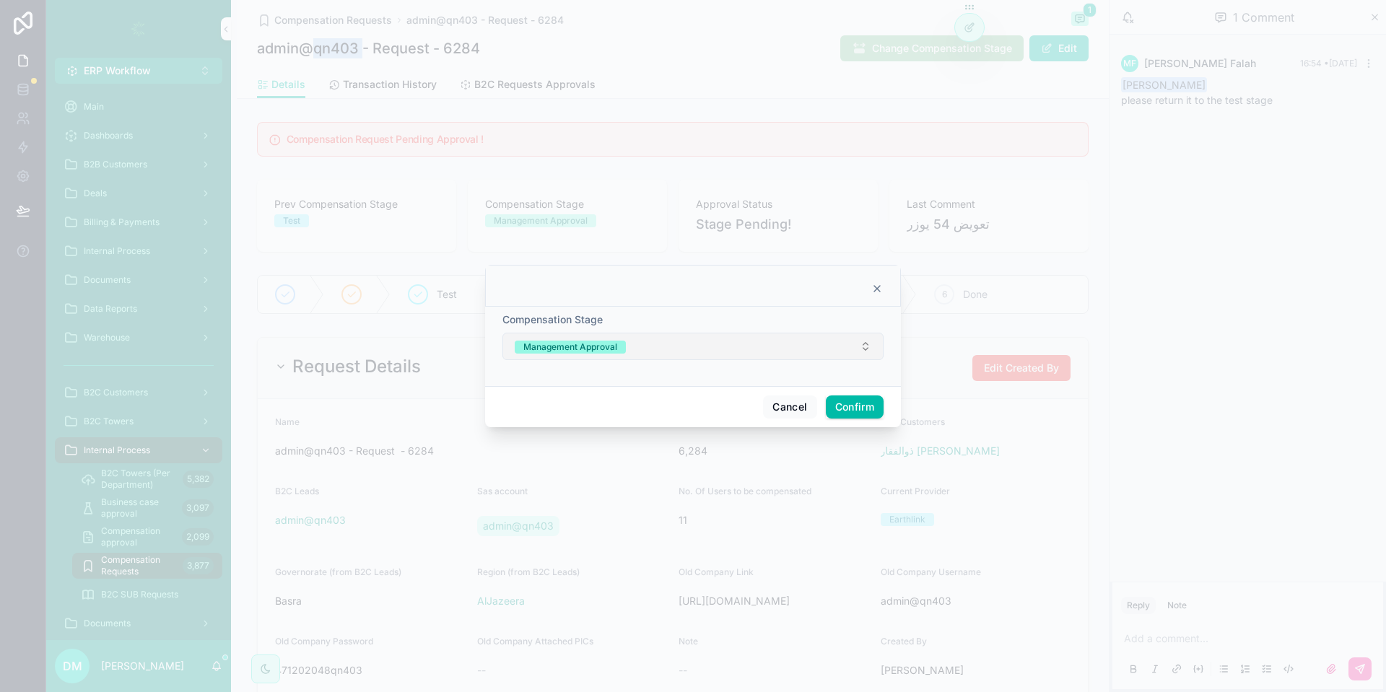
click at [648, 336] on button "Management Approval" at bounding box center [692, 346] width 381 height 27
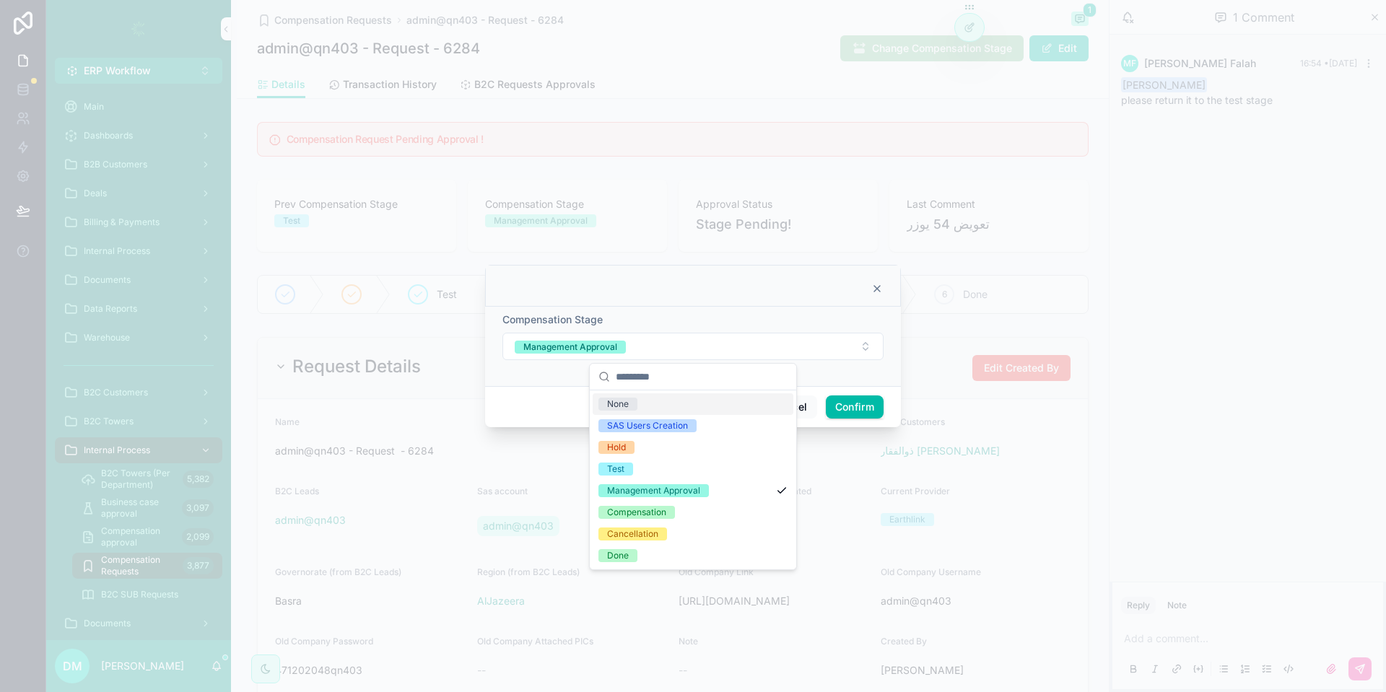
click at [663, 319] on div "Compensation Stage" at bounding box center [692, 320] width 381 height 14
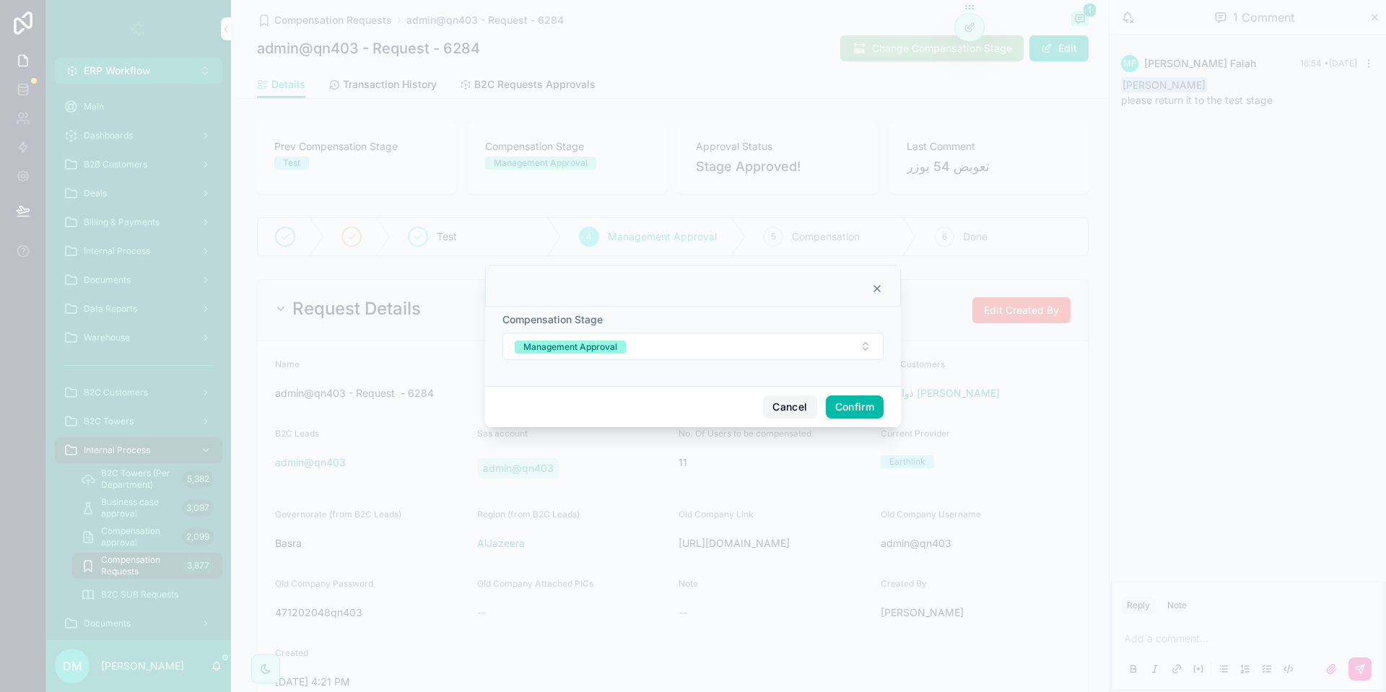
click at [769, 401] on button "Cancel" at bounding box center [789, 407] width 53 height 23
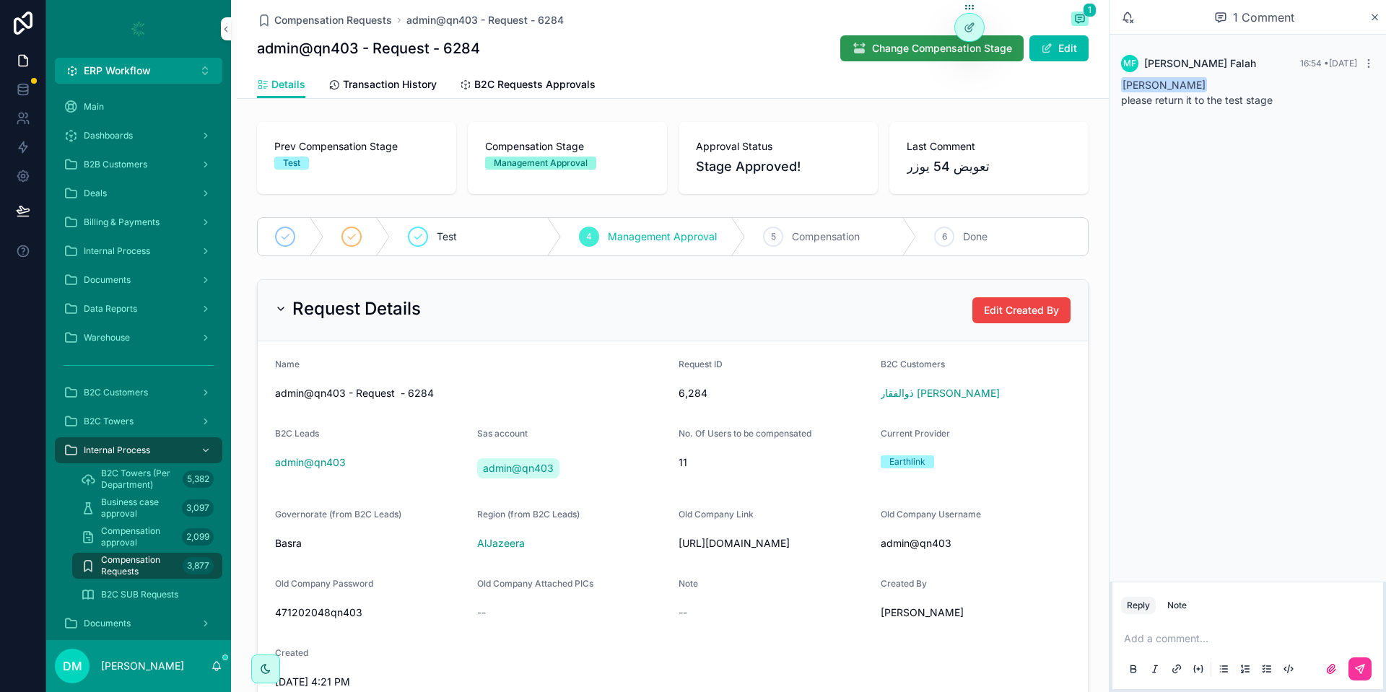
click at [894, 51] on span "Change Compensation Stage" at bounding box center [942, 48] width 140 height 14
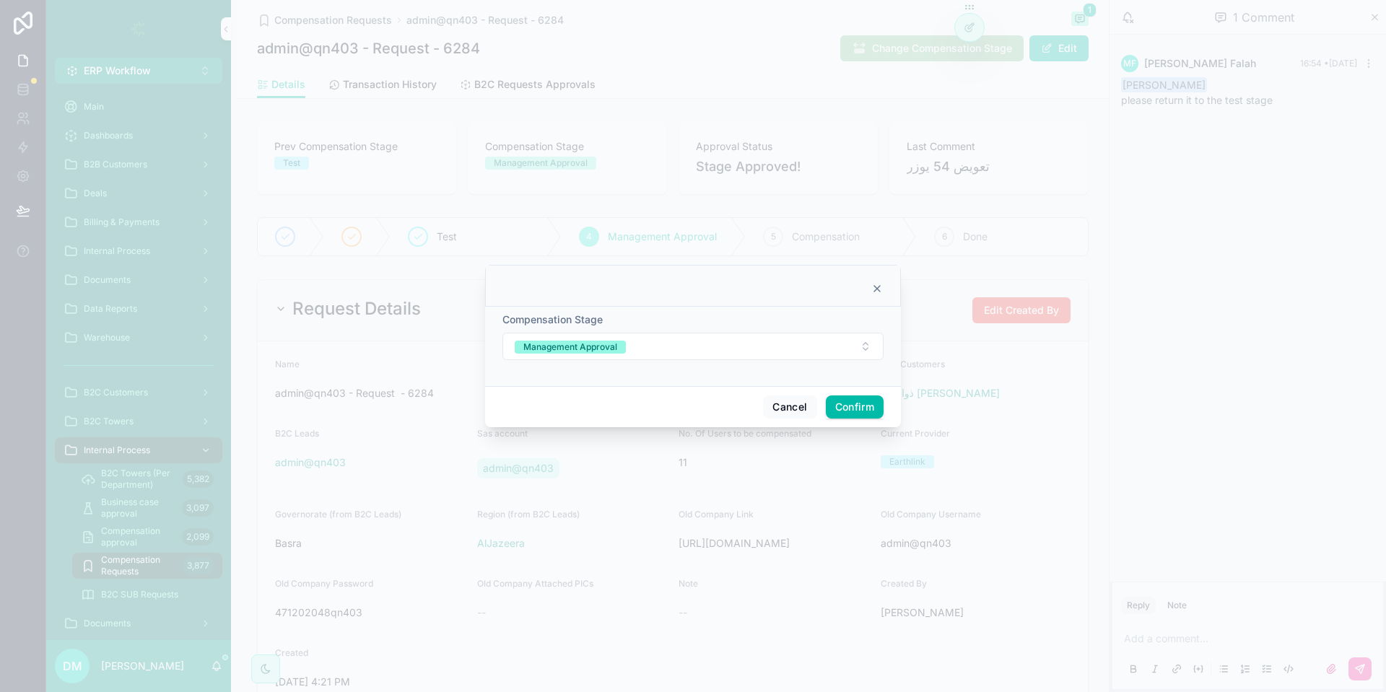
click at [652, 328] on div "Compensation Stage Management Approval" at bounding box center [692, 337] width 381 height 48
click at [639, 340] on button "Management Approval" at bounding box center [692, 346] width 381 height 27
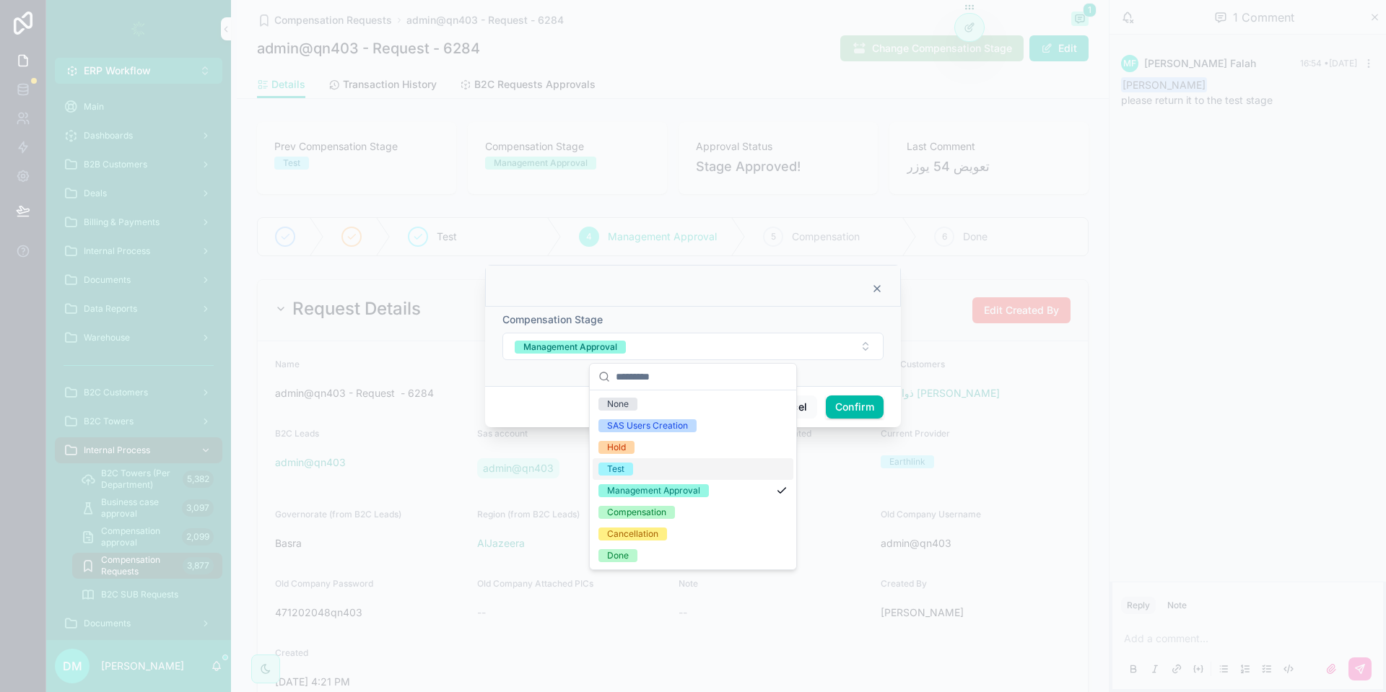
click at [642, 469] on div "Test" at bounding box center [693, 469] width 201 height 22
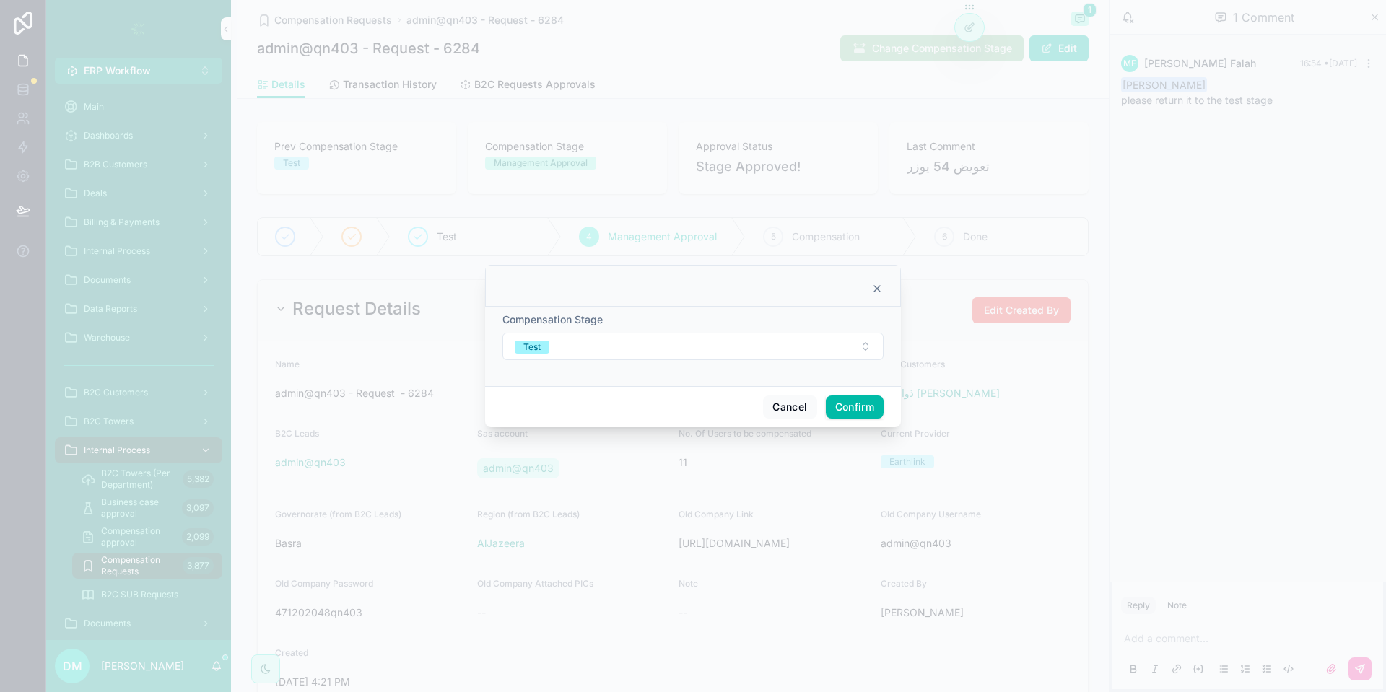
click at [850, 422] on div "Cancel Confirm" at bounding box center [693, 406] width 416 height 41
click at [864, 414] on button "Confirm" at bounding box center [855, 407] width 58 height 23
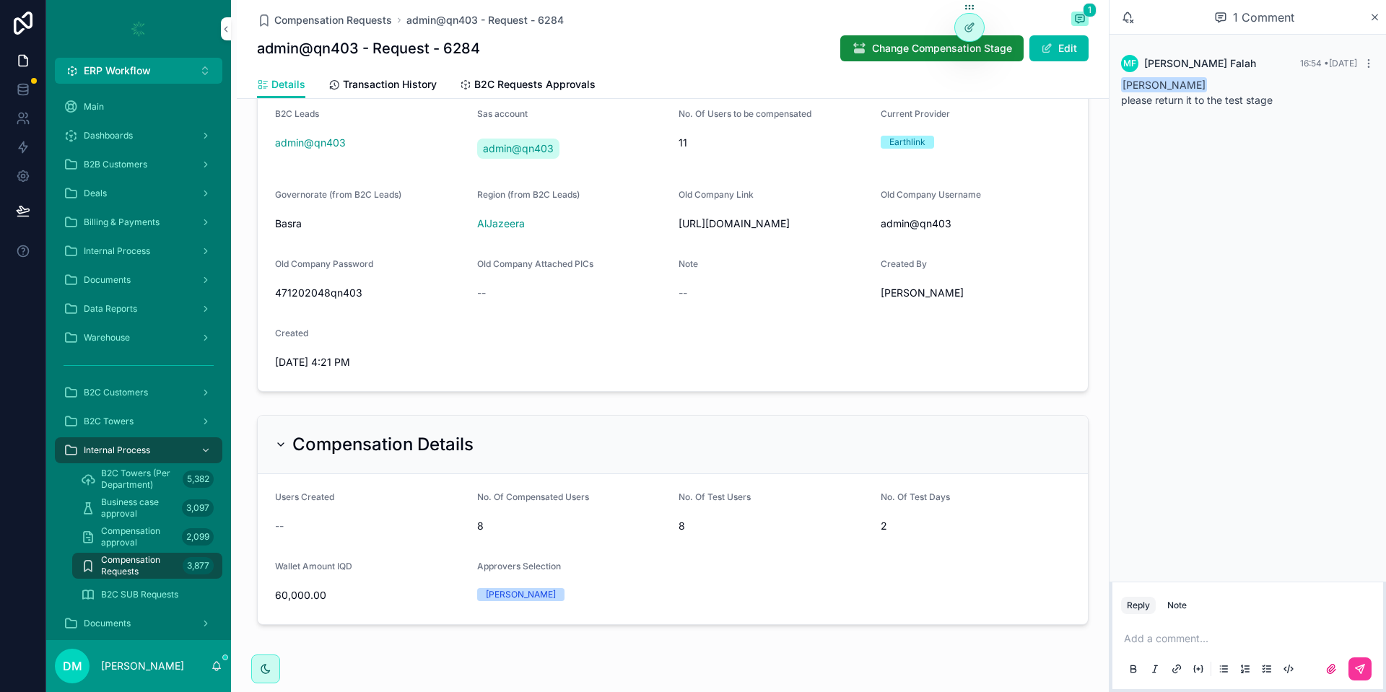
scroll to position [351, 0]
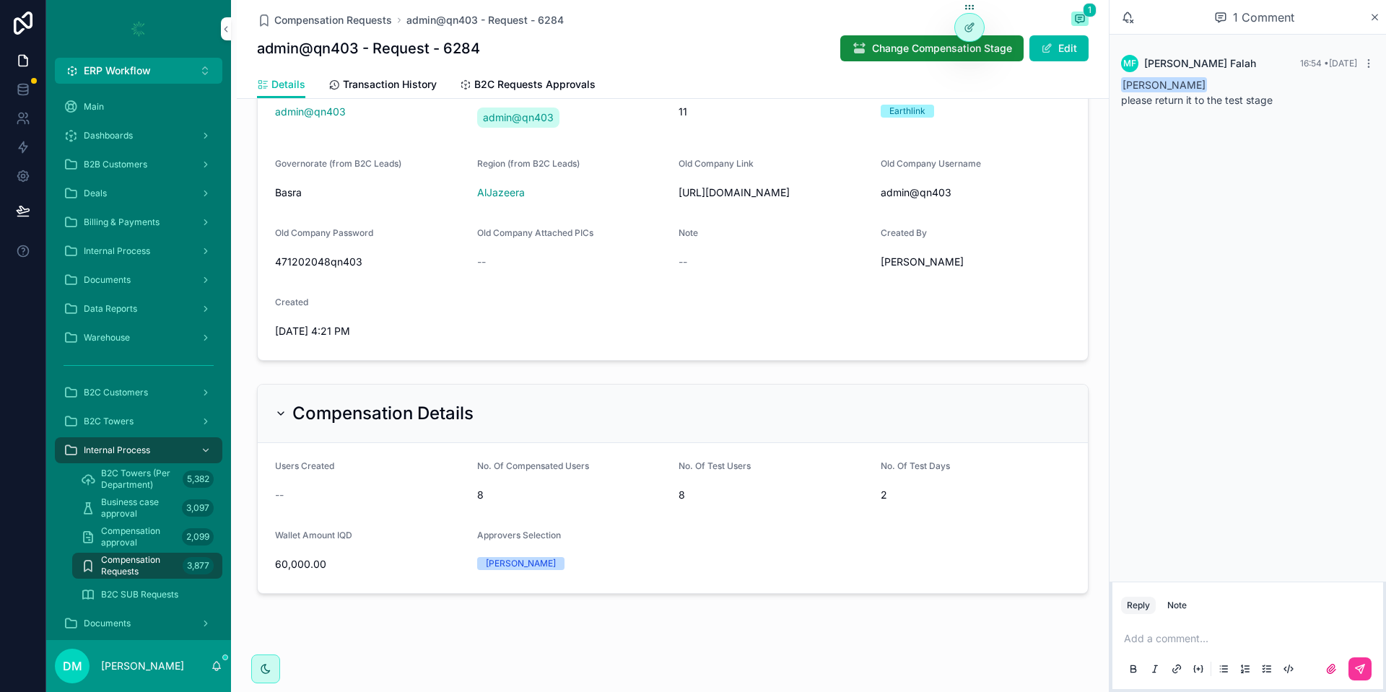
click at [1224, 635] on p "scrollable content" at bounding box center [1250, 639] width 253 height 14
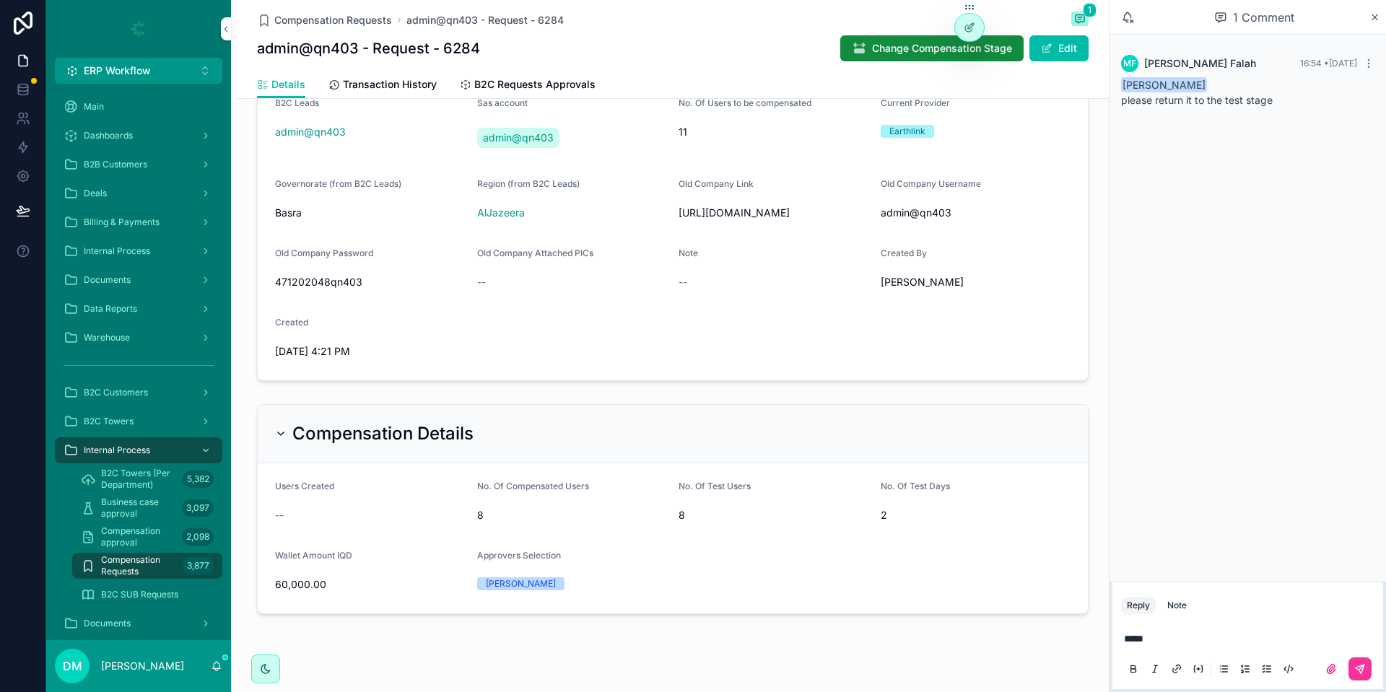
scroll to position [371, 0]
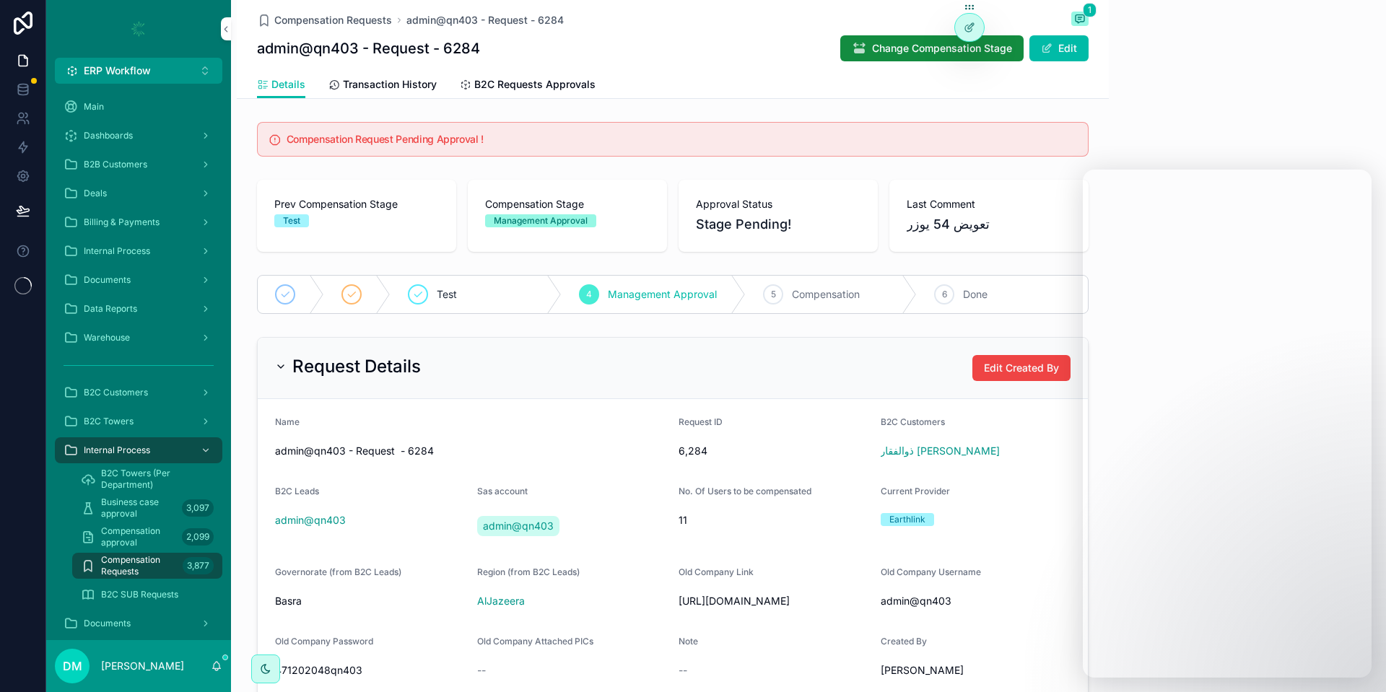
click at [156, 533] on span "Compensation approval" at bounding box center [138, 537] width 75 height 23
